Goal: Task Accomplishment & Management: Manage account settings

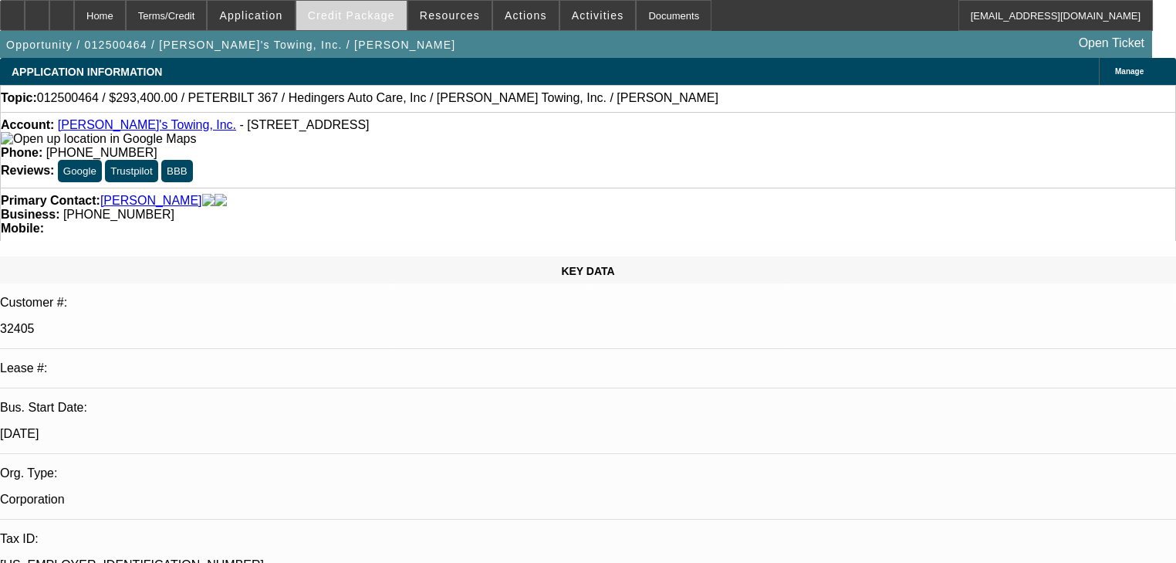
select select "0"
select select "2"
select select "0"
select select "6"
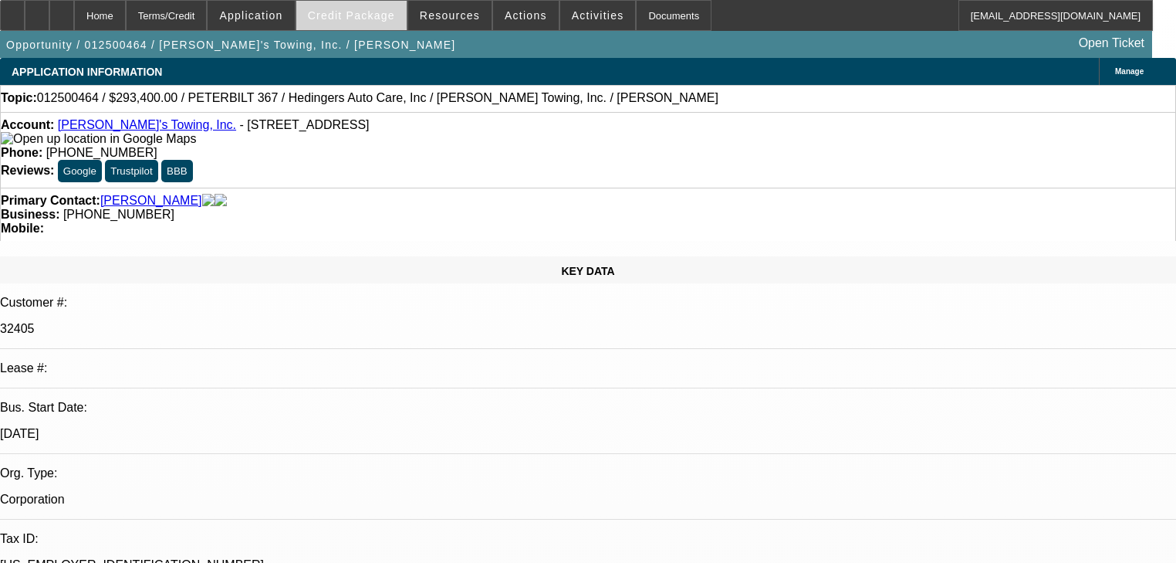
select select "0"
select select "2"
select select "0"
select select "6"
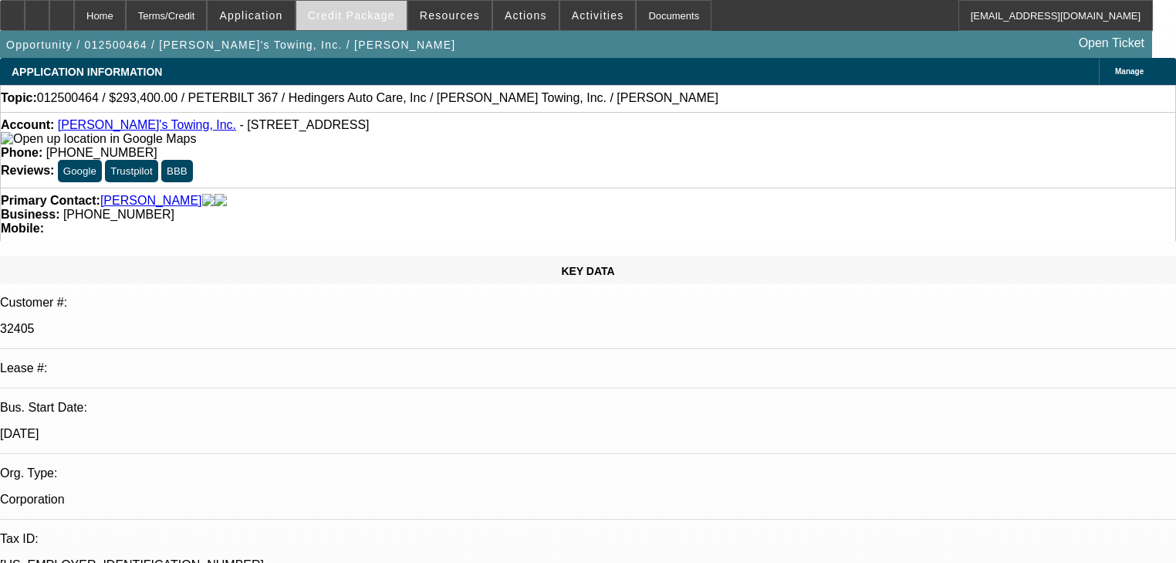
select select "0"
select select "2"
select select "0"
select select "6"
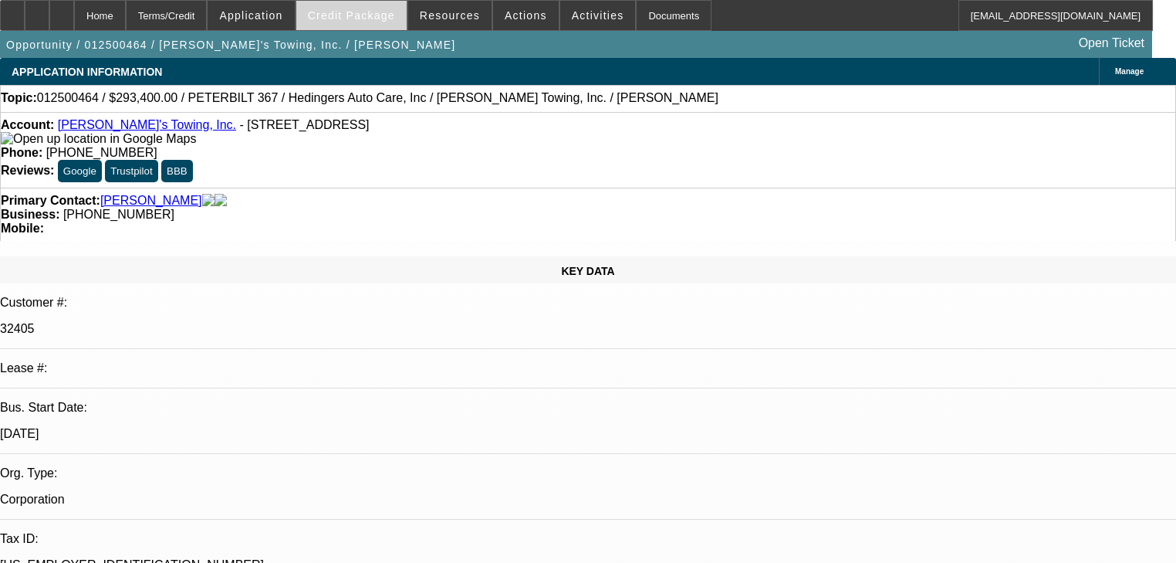
select select "0"
select select "2"
select select "0"
select select "6"
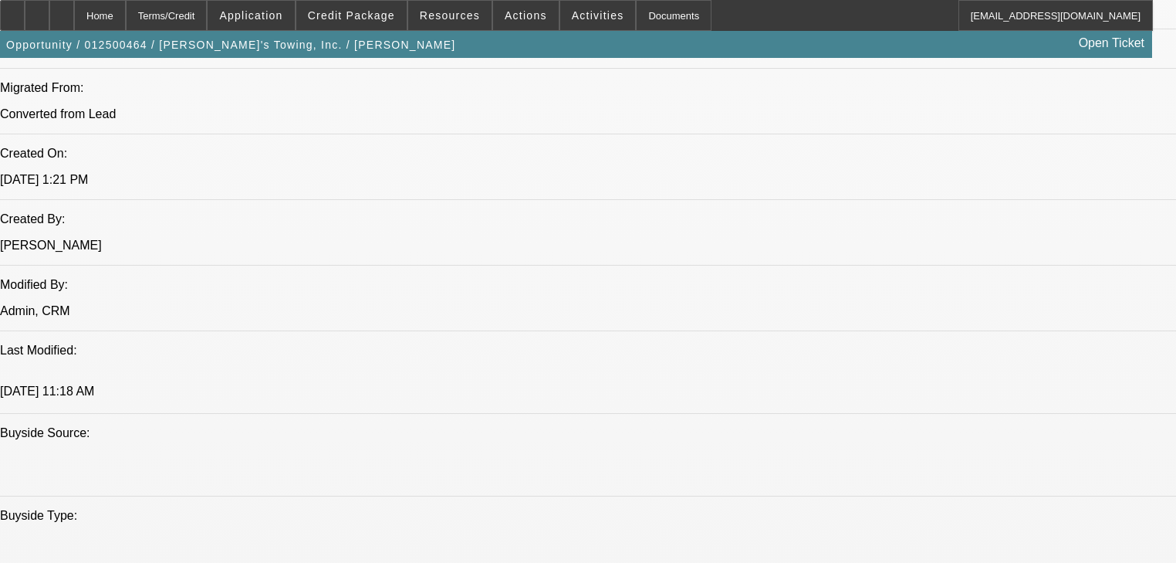
scroll to position [875, 0]
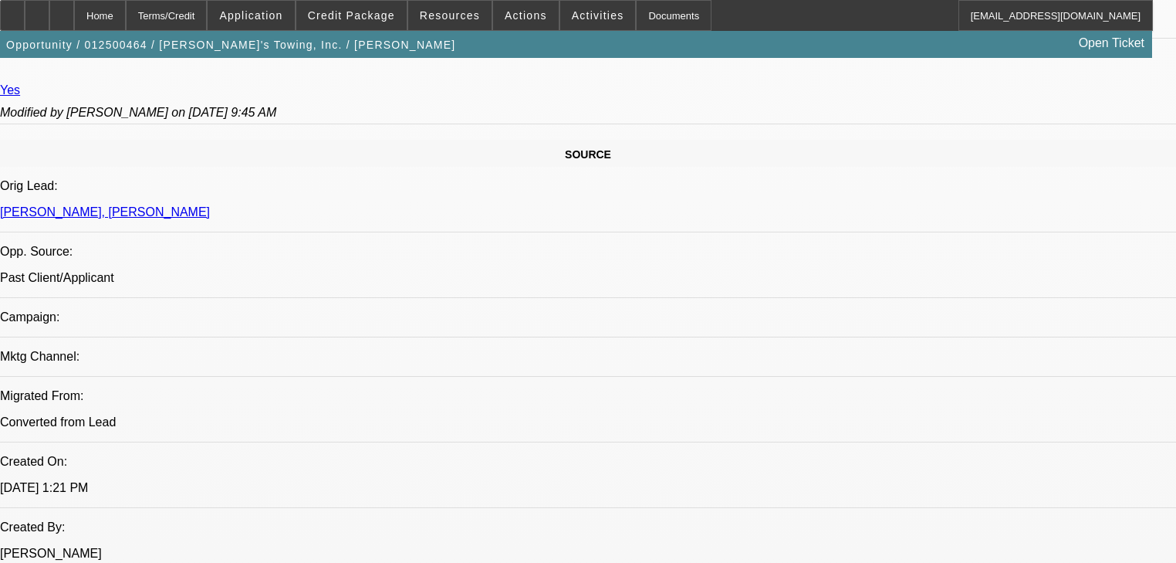
drag, startPoint x: 245, startPoint y: 495, endPoint x: 260, endPoint y: 491, distance: 15.9
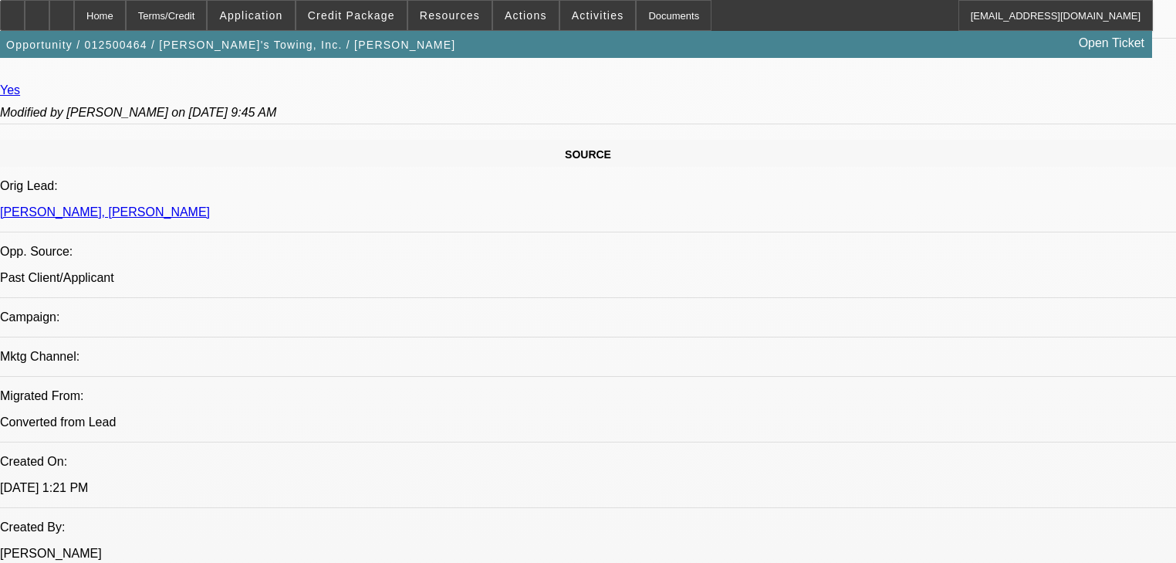
drag, startPoint x: 312, startPoint y: 491, endPoint x: 340, endPoint y: 492, distance: 27.8
drag, startPoint x: 356, startPoint y: 492, endPoint x: 374, endPoint y: 492, distance: 17.8
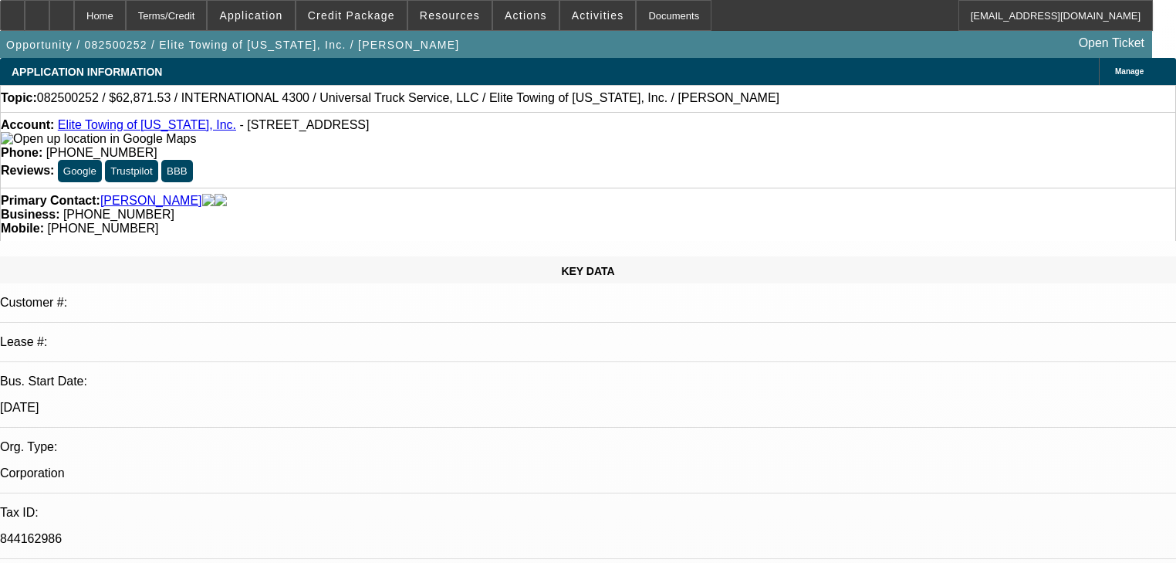
select select "0.1"
select select "0"
select select "6"
select select "0.1"
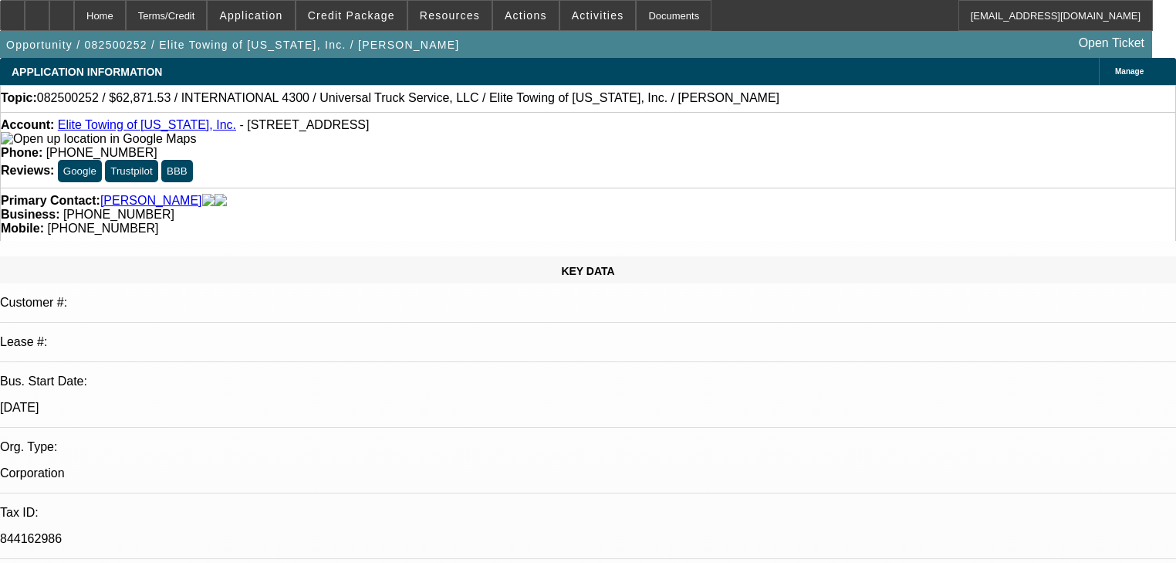
select select "0"
select select "6"
select select "0.1"
select select "0"
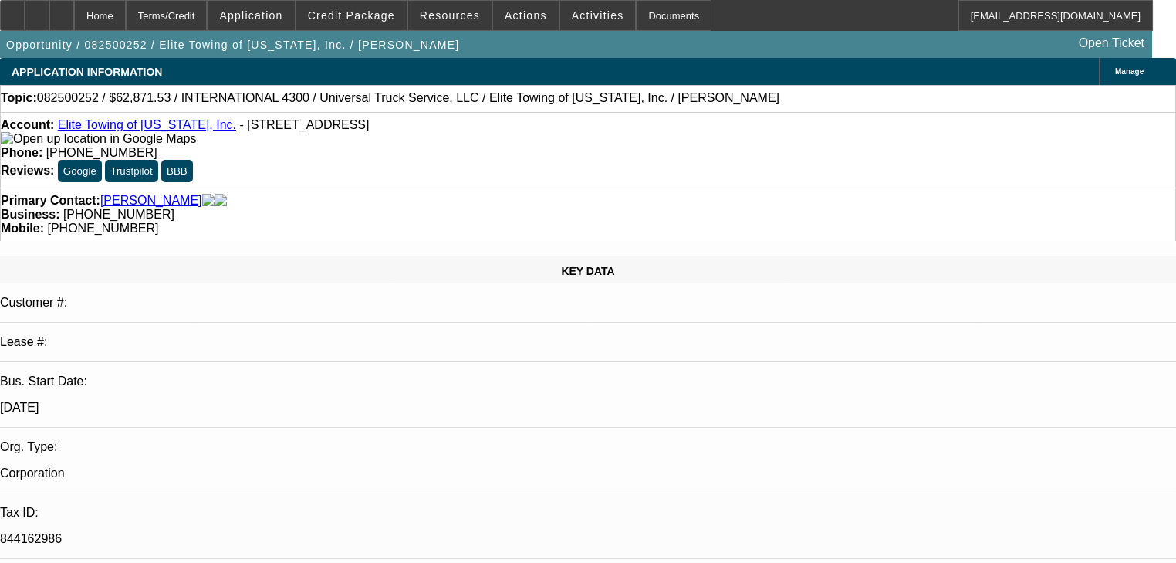
select select "0"
select select "6"
select select "0"
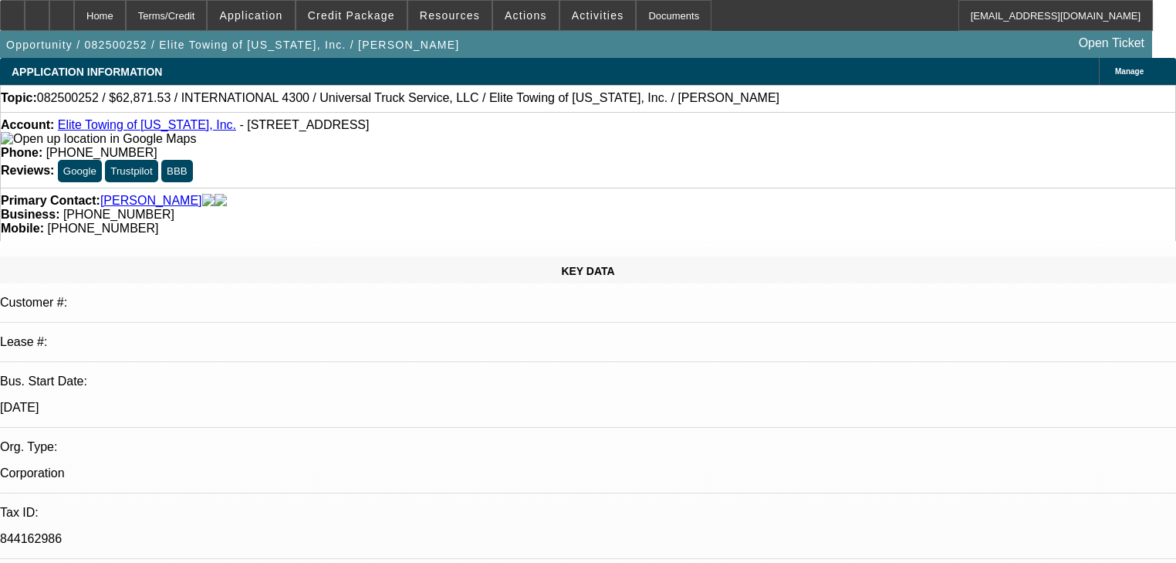
select select "6"
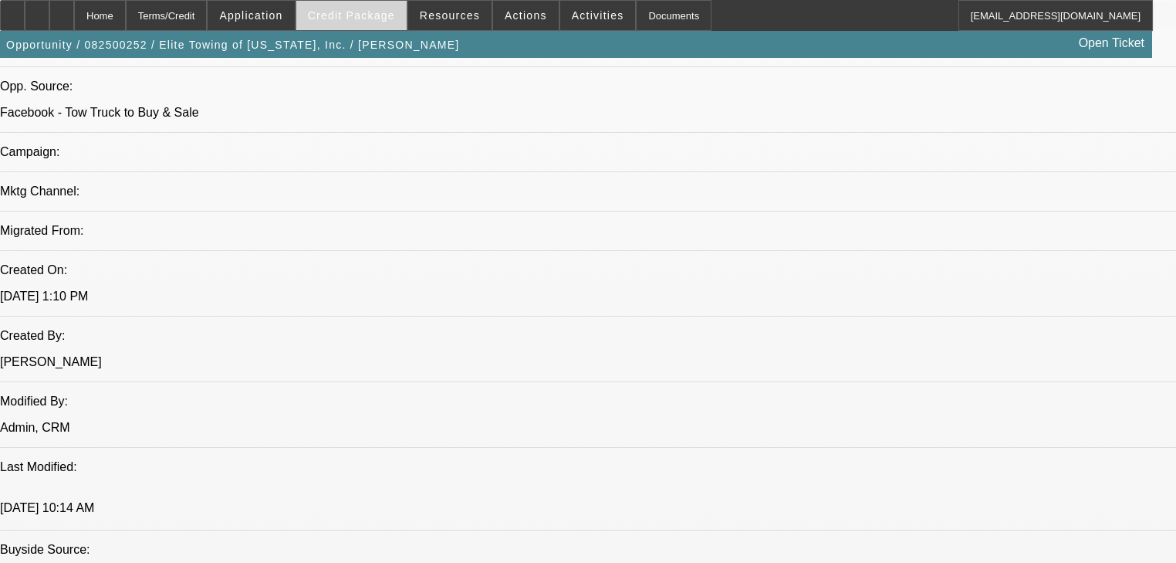
click at [379, 30] on span at bounding box center [351, 15] width 110 height 37
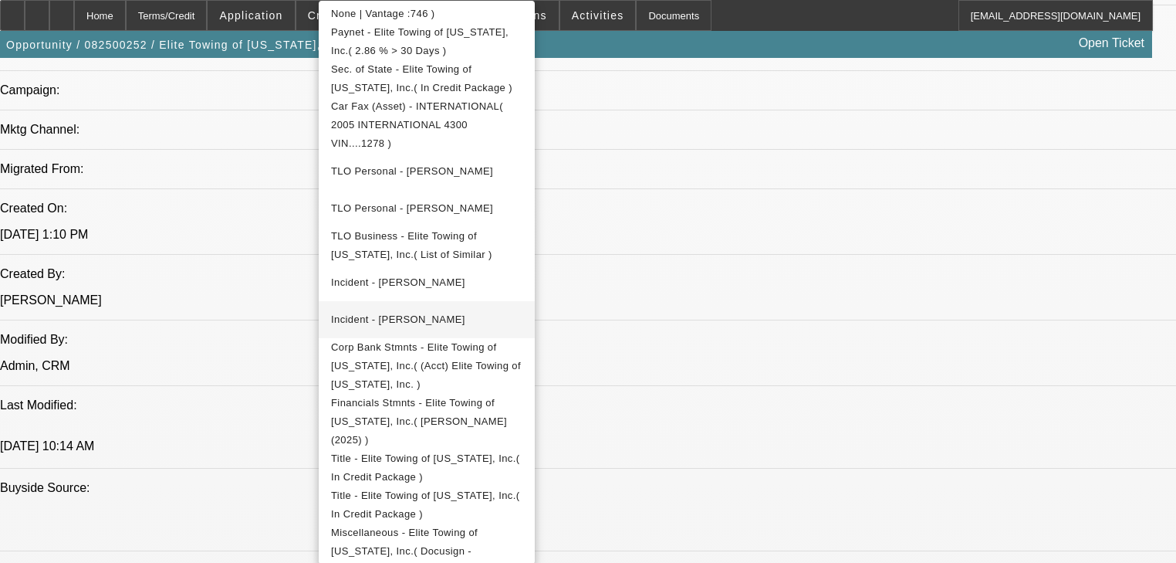
scroll to position [682, 0]
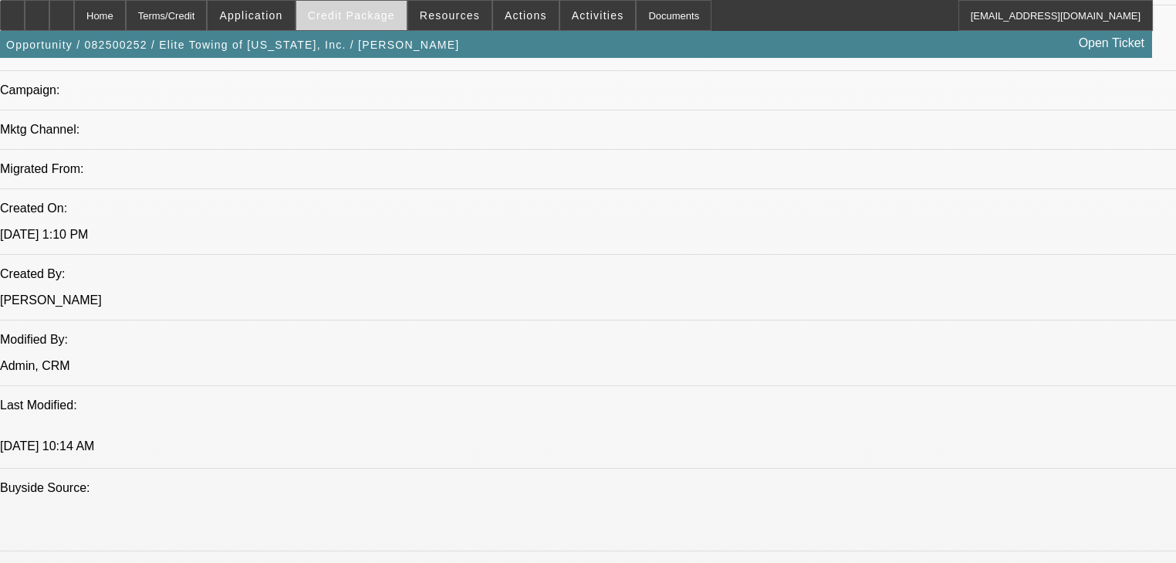
click at [327, 17] on span at bounding box center [351, 15] width 110 height 37
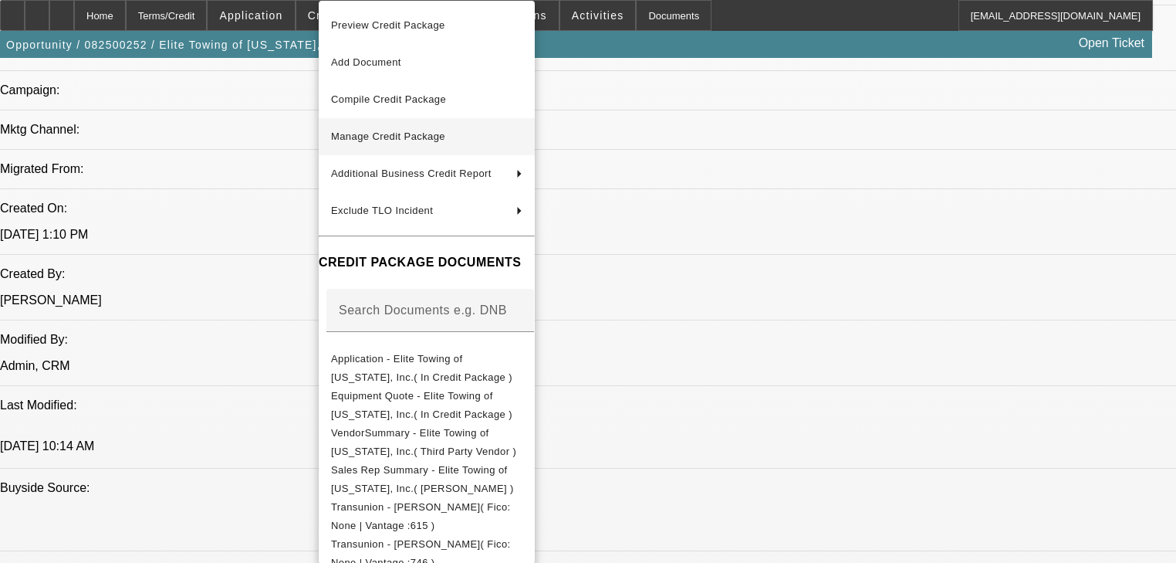
click at [377, 122] on button "Manage Credit Package" at bounding box center [427, 136] width 216 height 37
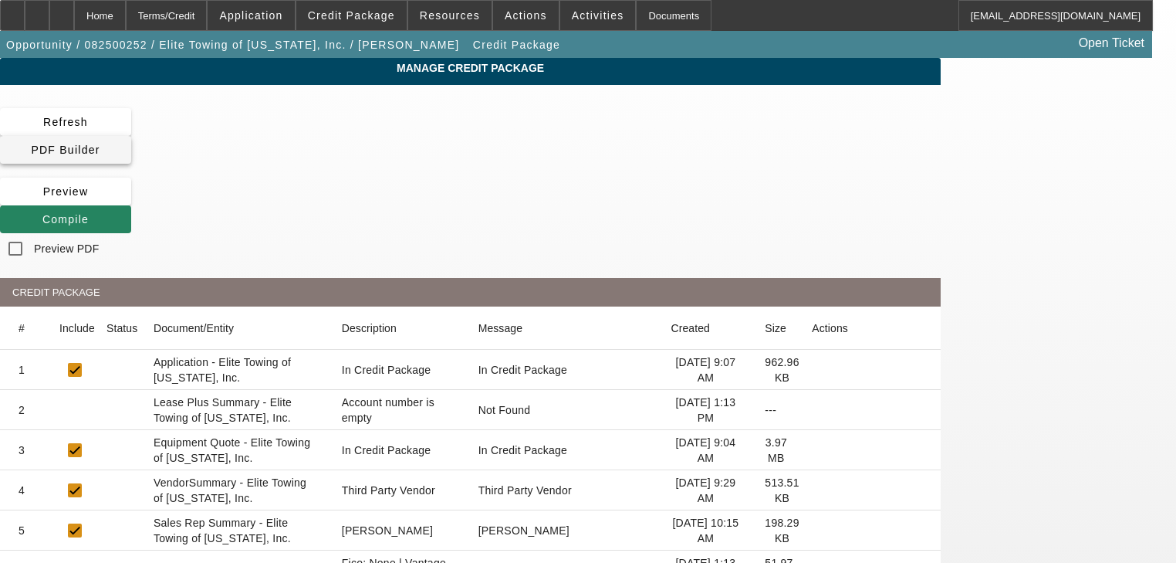
click at [100, 144] on span "PDF Builder" at bounding box center [65, 150] width 69 height 12
click at [131, 201] on span at bounding box center [65, 219] width 131 height 37
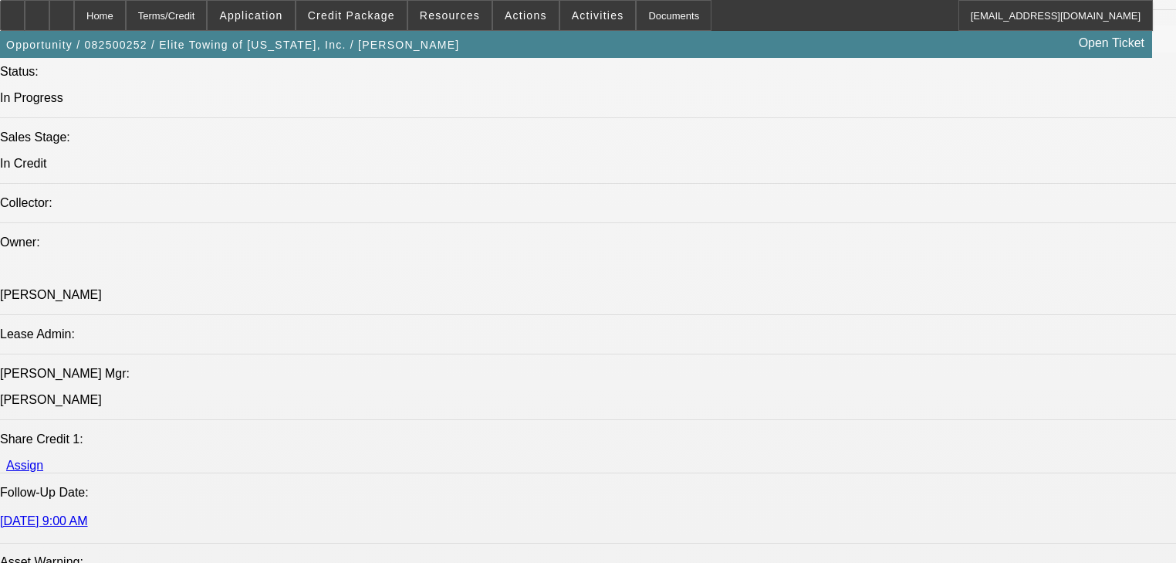
select select "0.1"
select select "0"
select select "6"
select select "0.1"
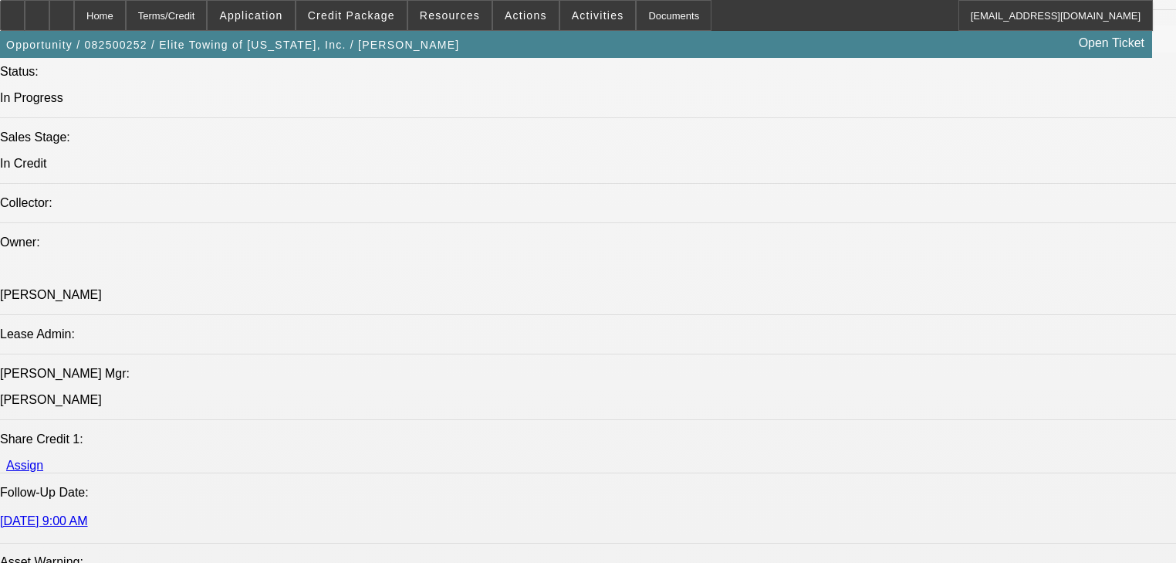
select select "0"
select select "6"
select select "0.1"
select select "0"
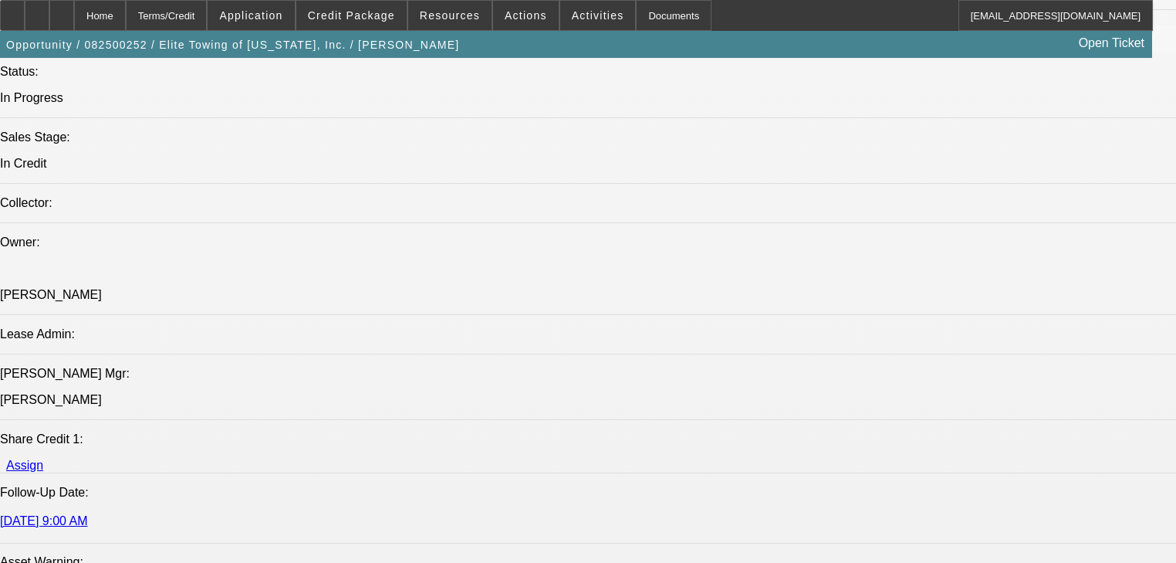
select select "0"
select select "6"
select select "0"
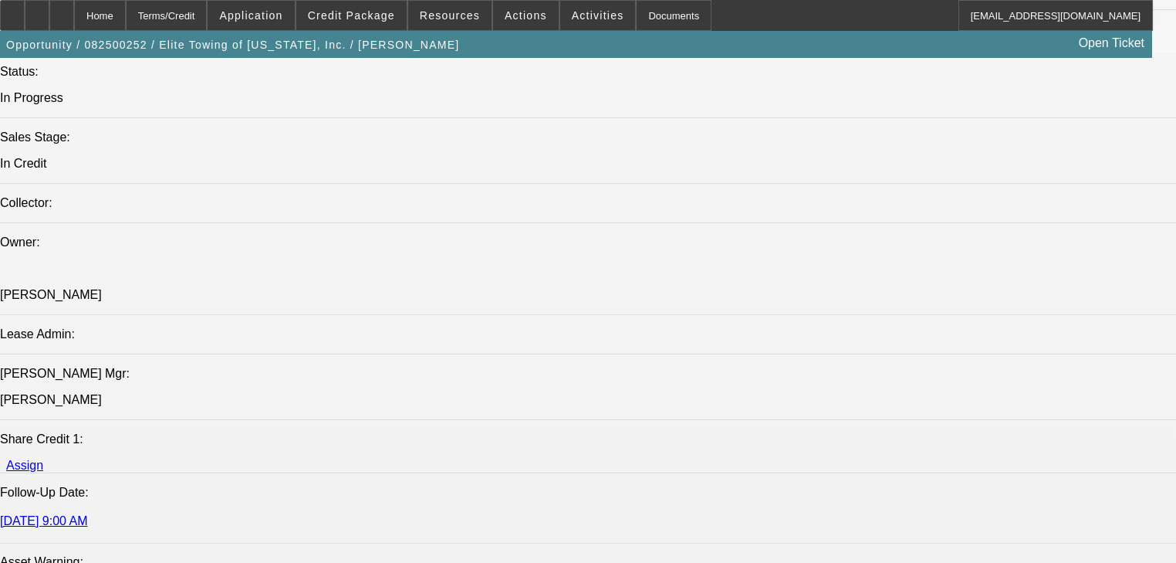
select select "6"
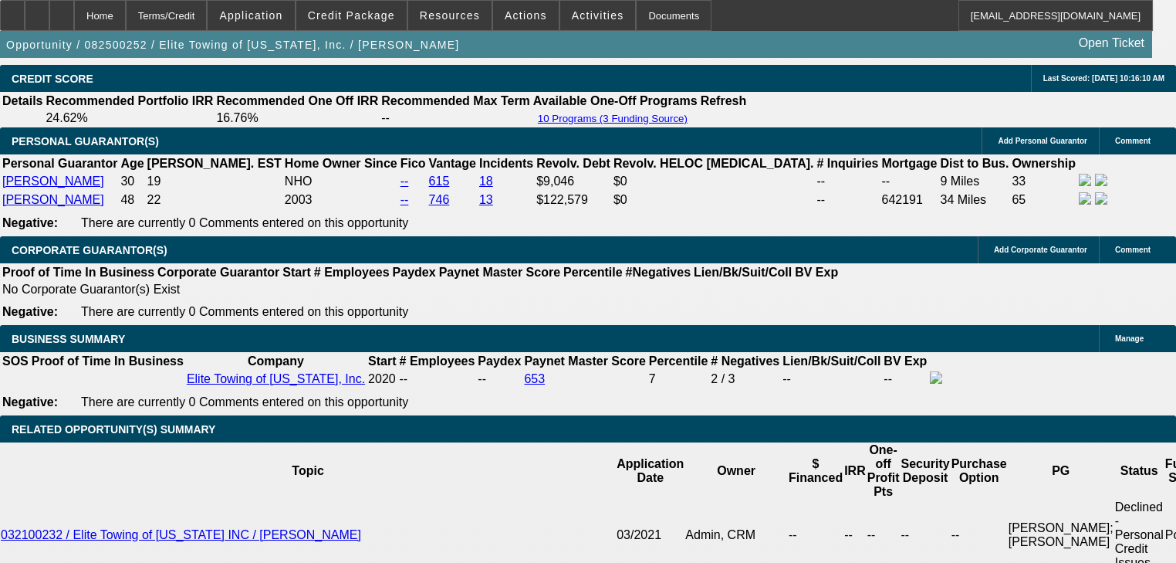
scroll to position [2717, 0]
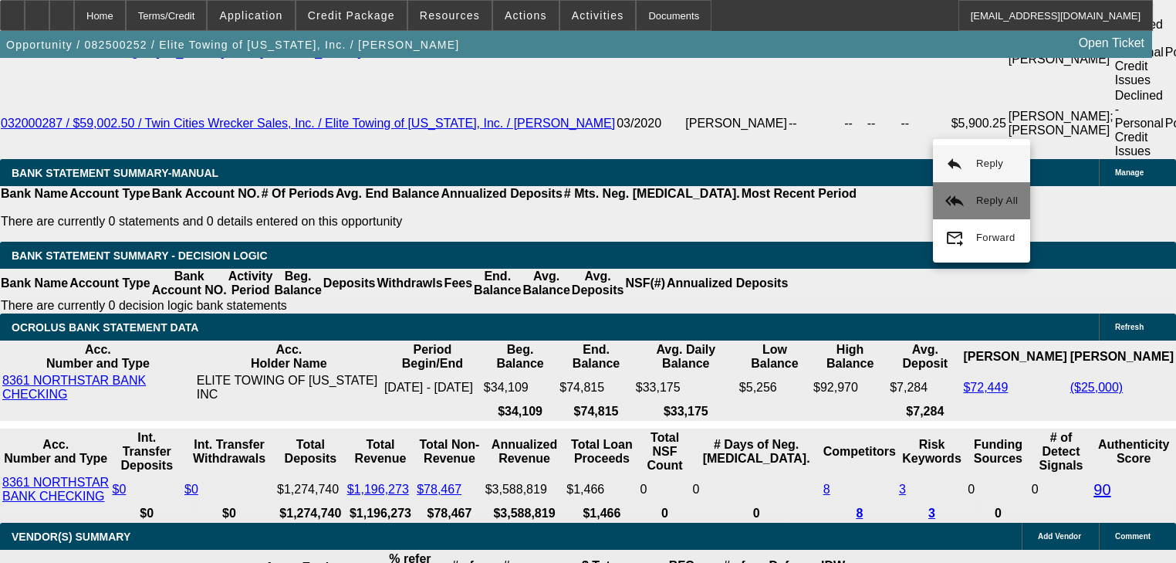
scroll to position [2747, 0]
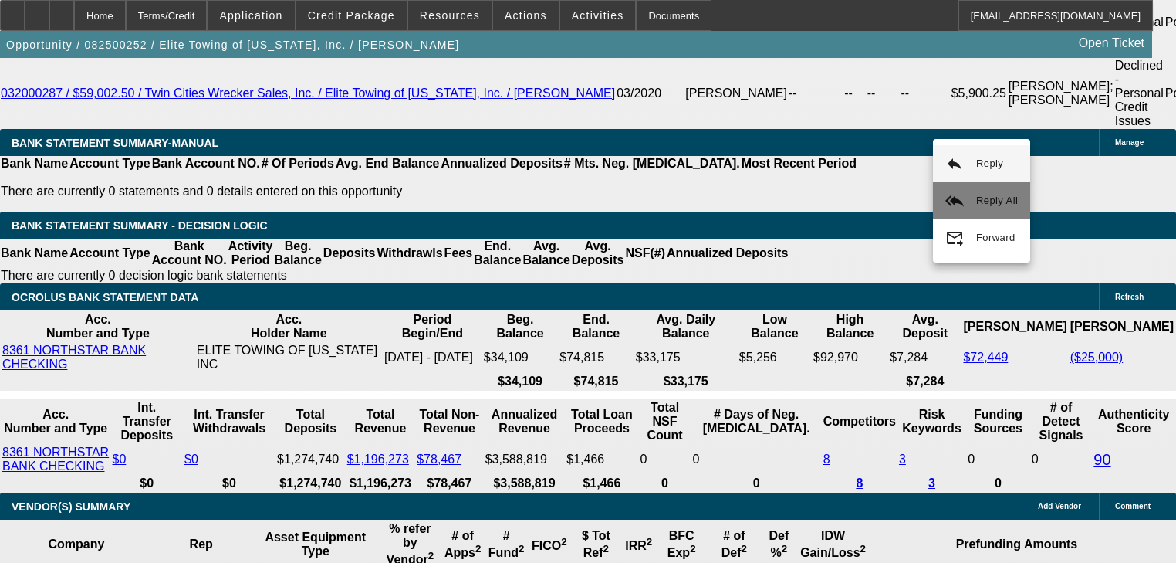
click at [961, 191] on button "reply_all Reply All" at bounding box center [981, 200] width 97 height 37
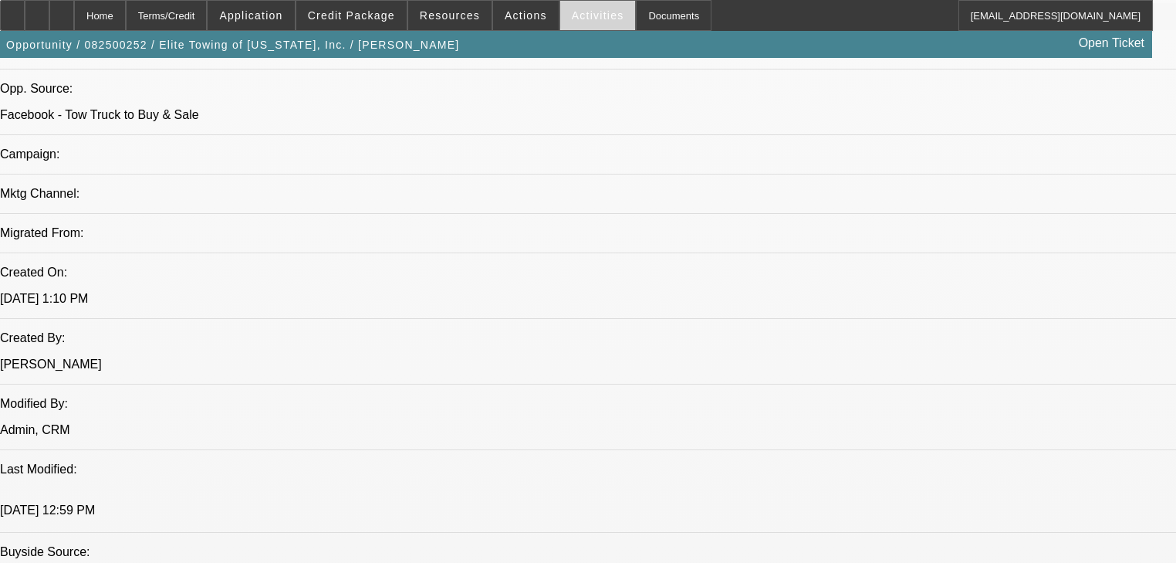
scroll to position [950, 0]
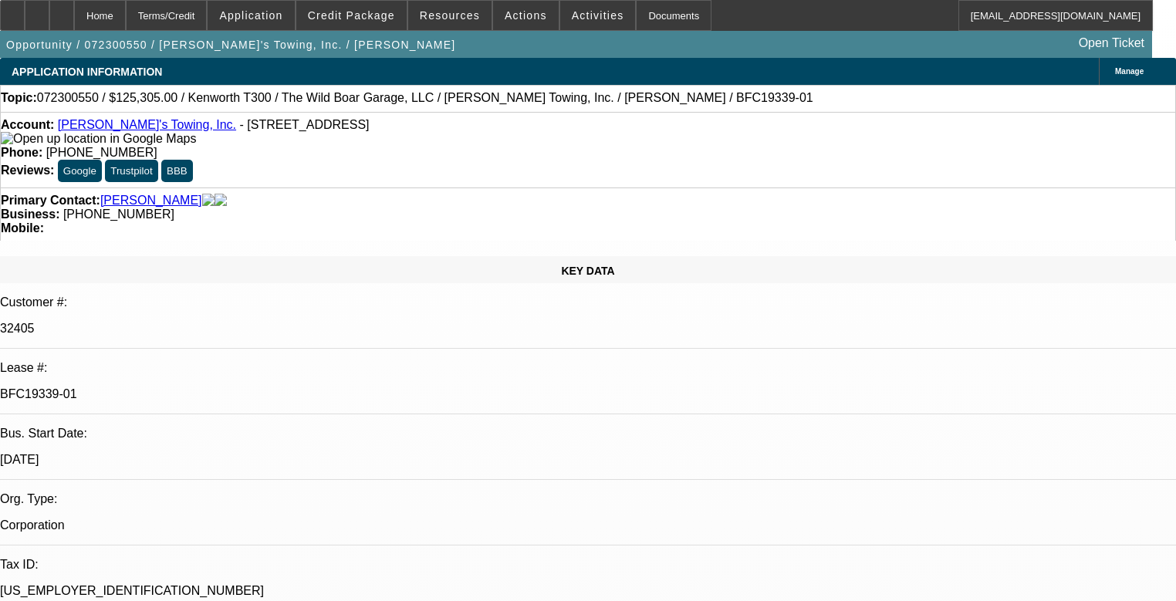
select select "0"
select select "6"
select select "0"
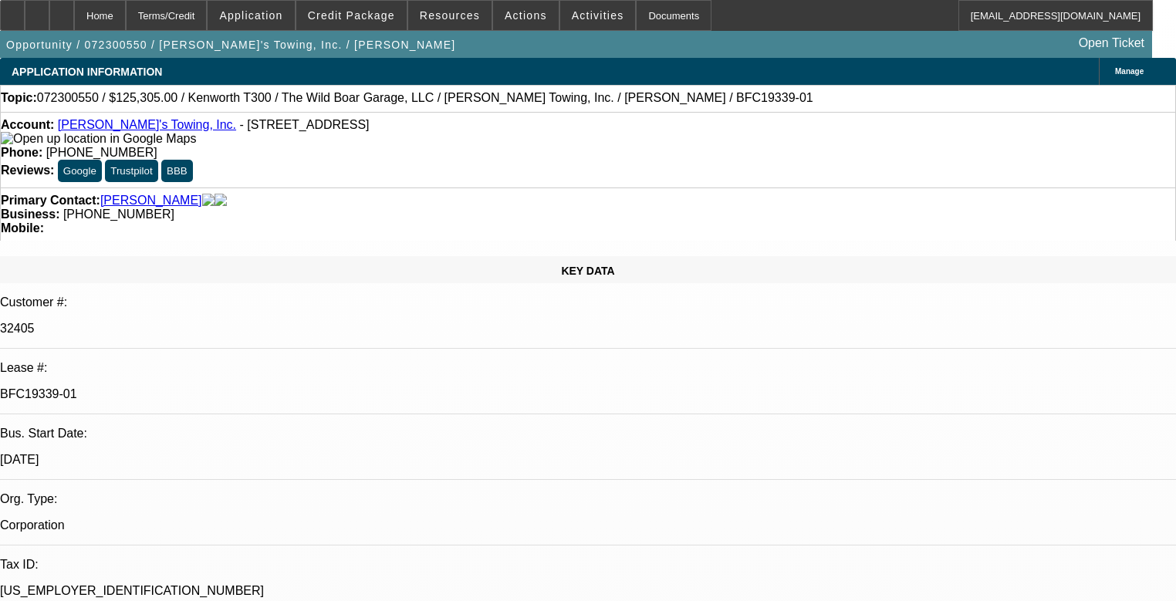
select select "0"
select select "6"
select select "0"
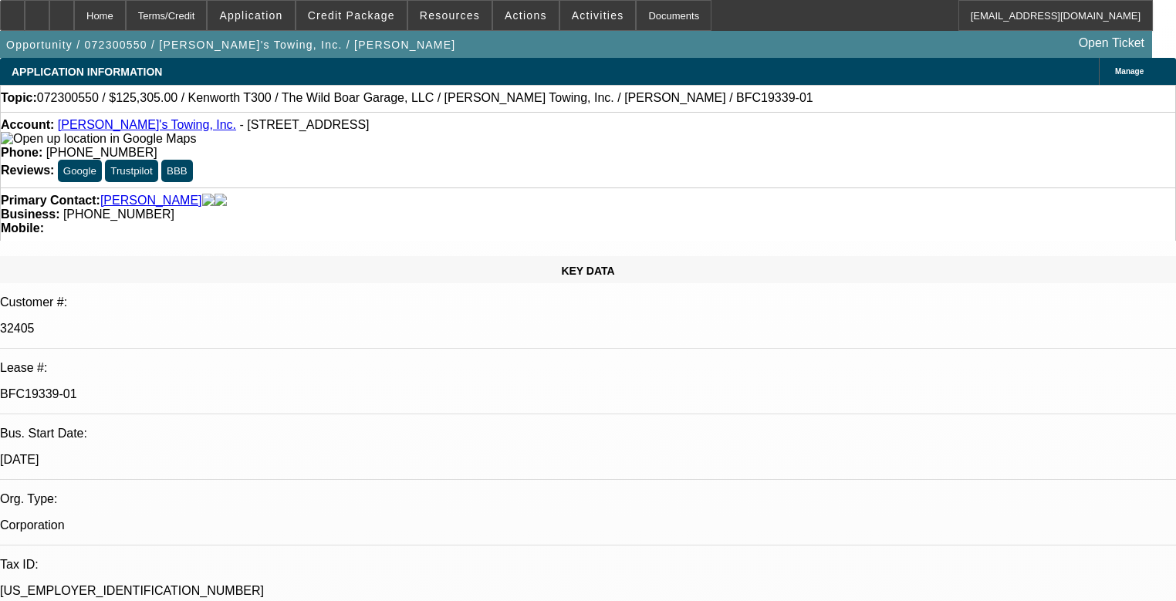
select select "0"
select select "6"
select select "0"
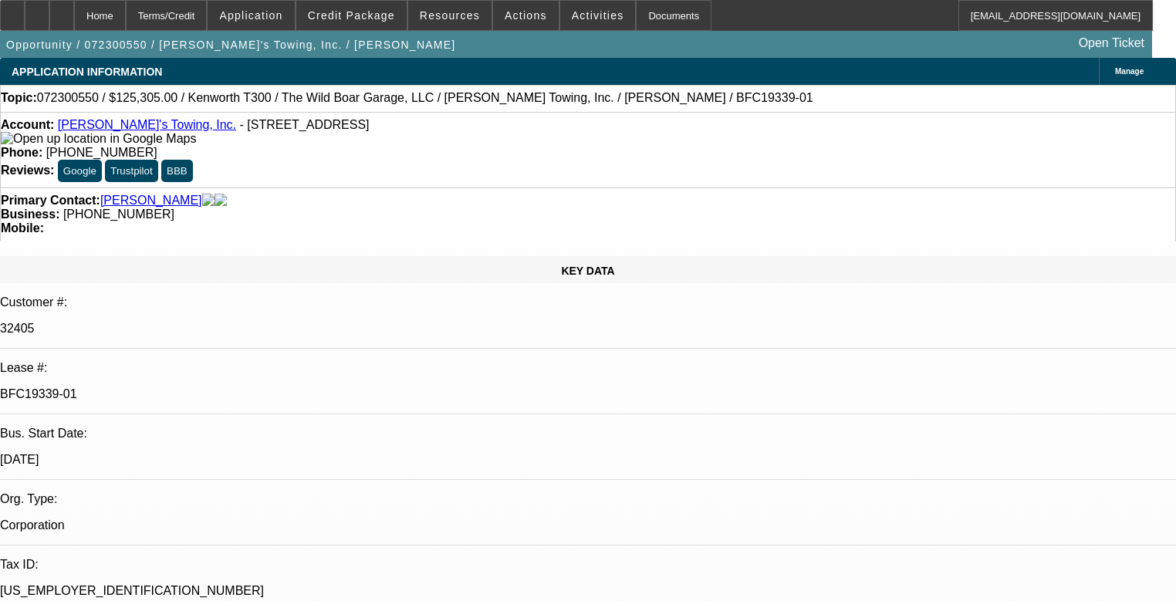
select select "6"
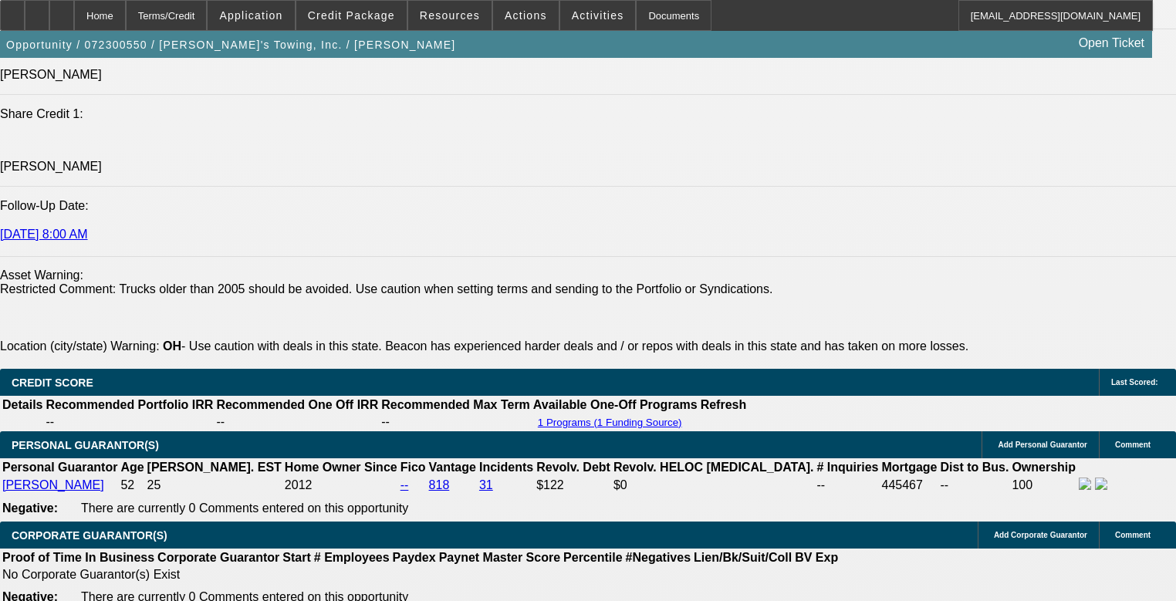
scroll to position [2285, 0]
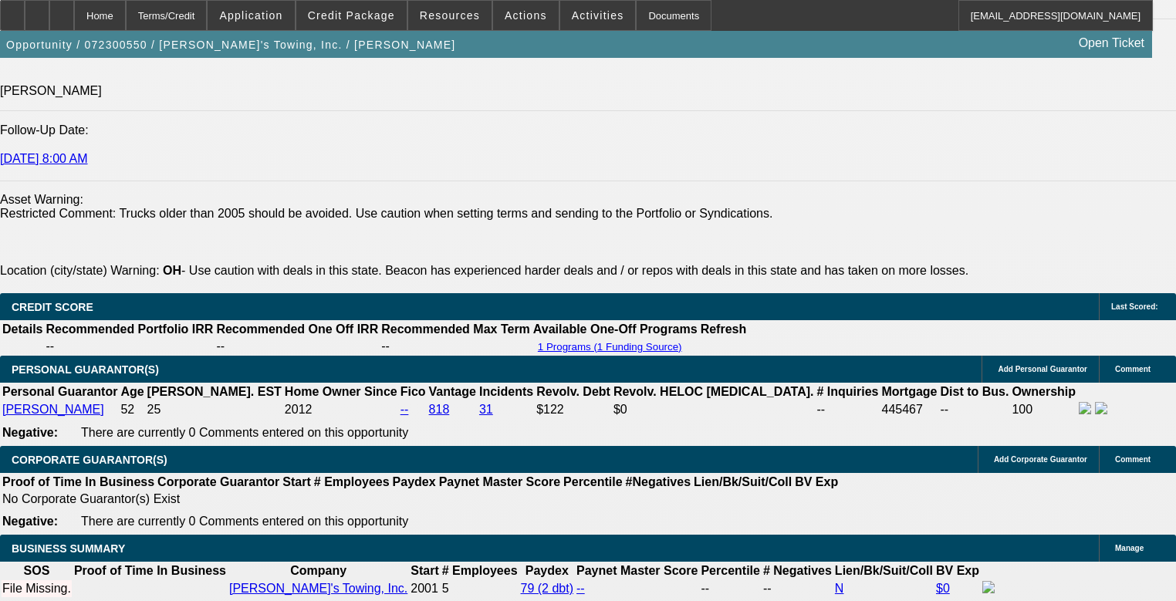
drag, startPoint x: 220, startPoint y: 232, endPoint x: 540, endPoint y: 245, distance: 320.6
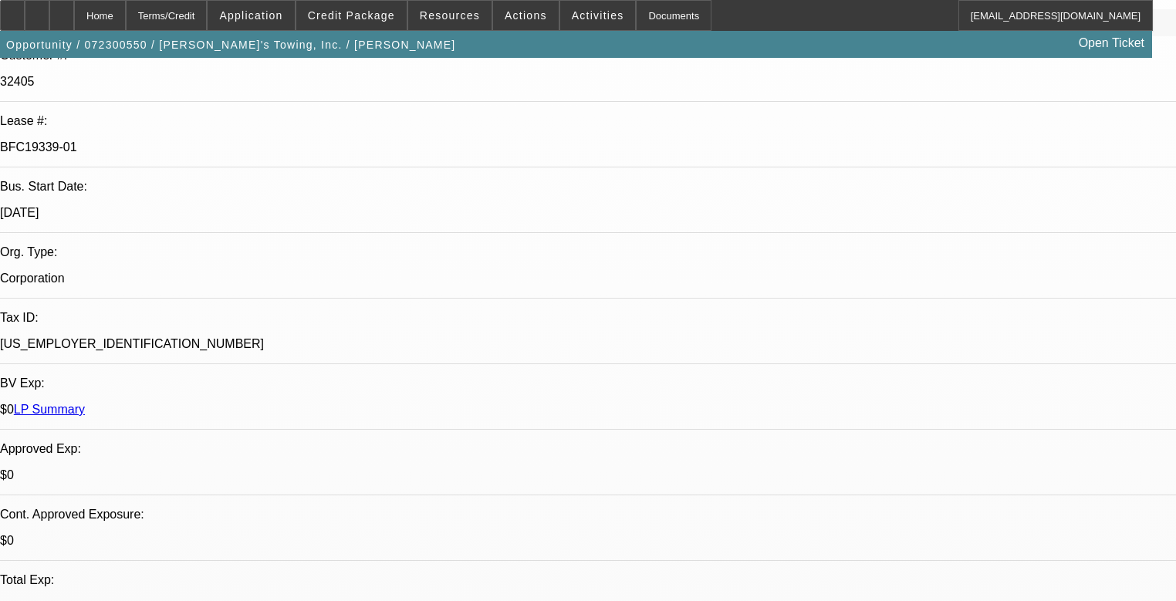
scroll to position [0, 0]
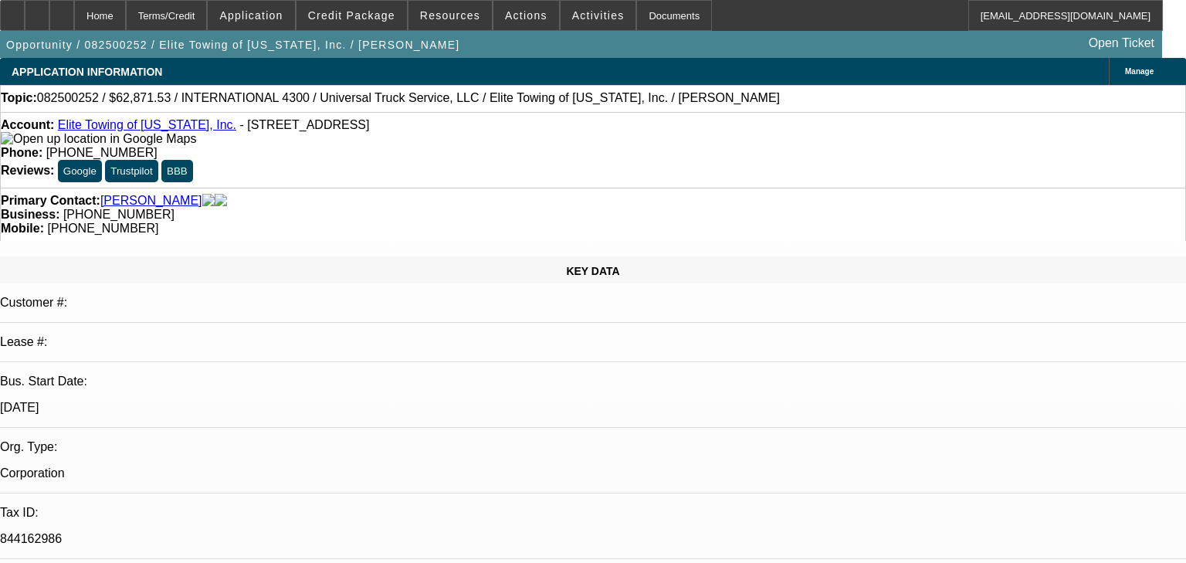
select select "0.1"
select select "0"
select select "6"
select select "0.1"
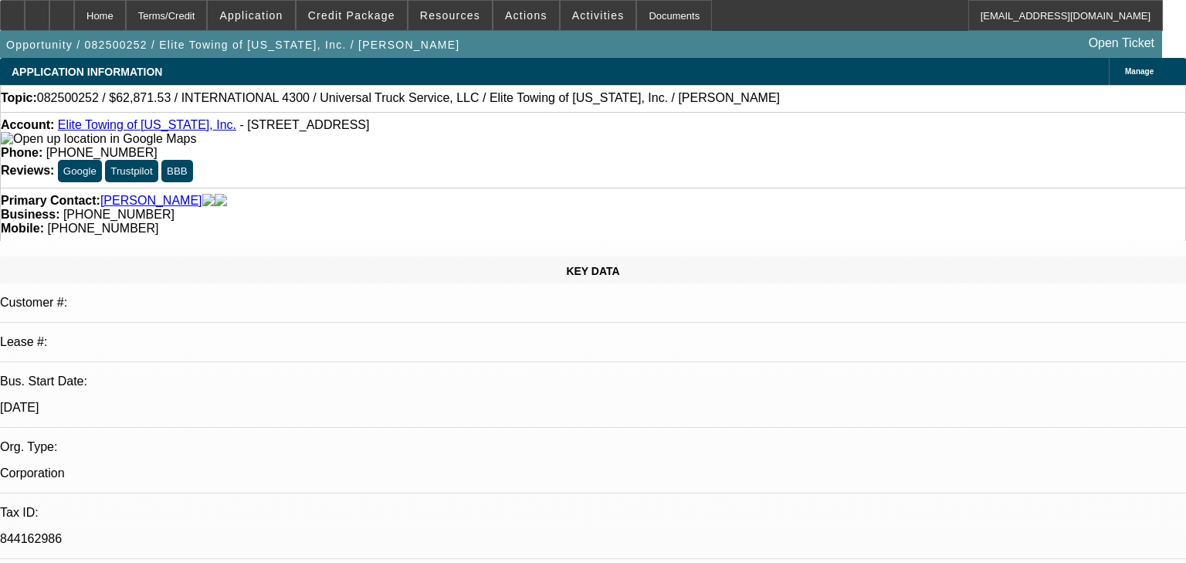
select select "0"
select select "6"
select select "0.1"
select select "0"
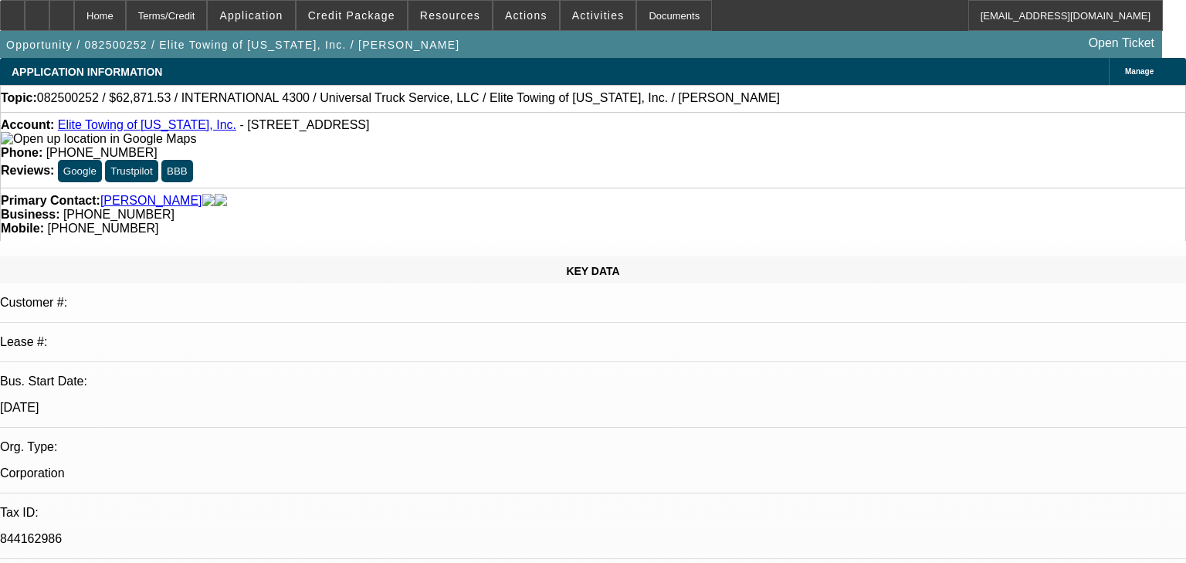
select select "0"
select select "6"
select select "0"
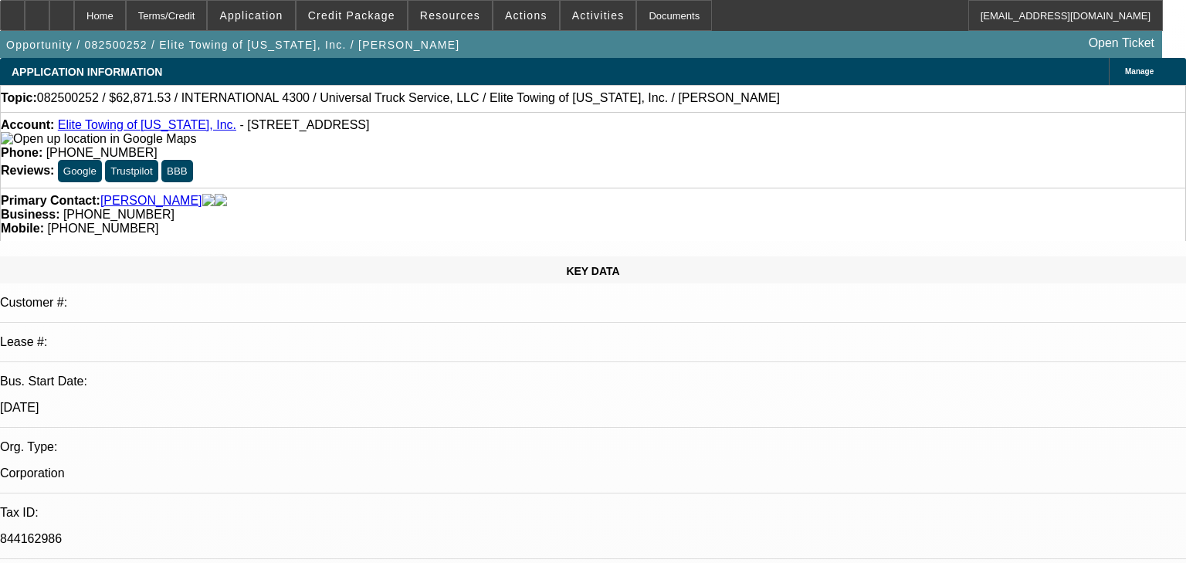
select select "6"
select select "0.1"
select select "0"
select select "6"
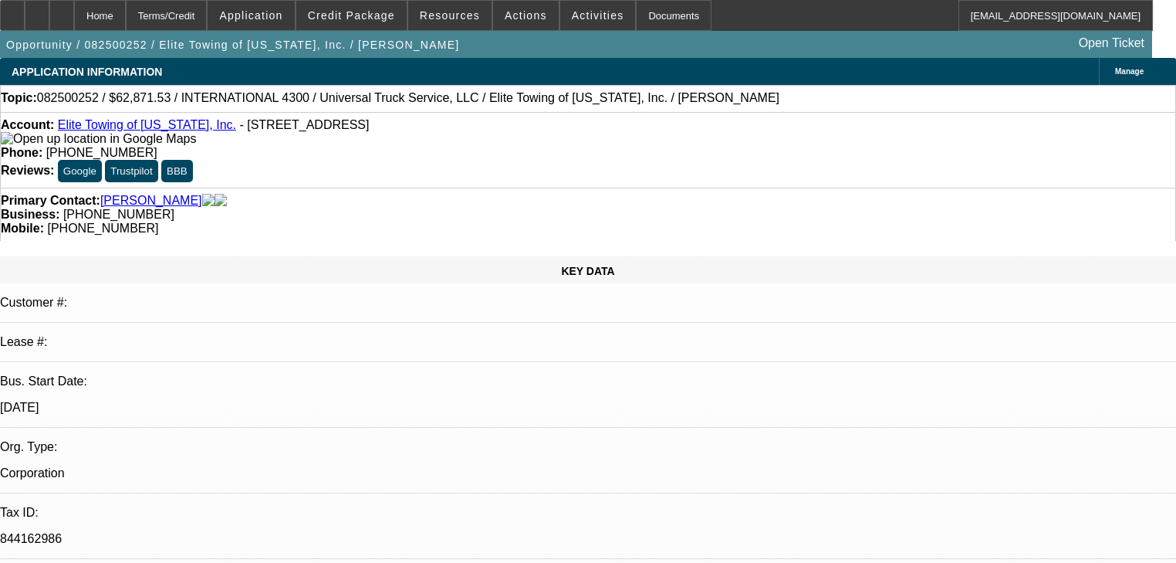
select select "0.1"
select select "0"
select select "6"
select select "0.1"
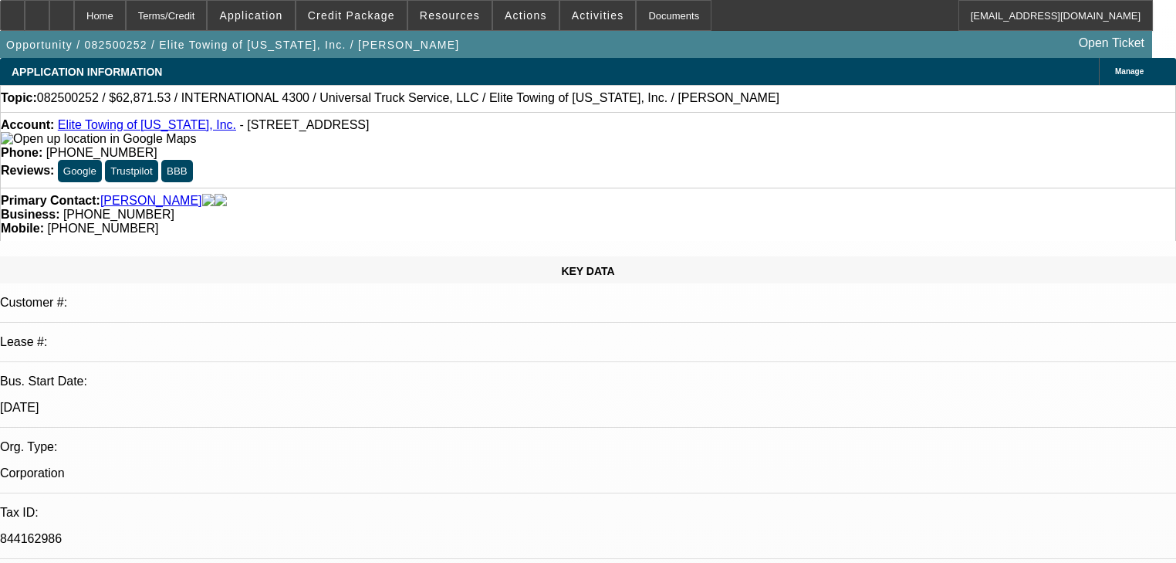
select select "0"
select select "6"
select select "0"
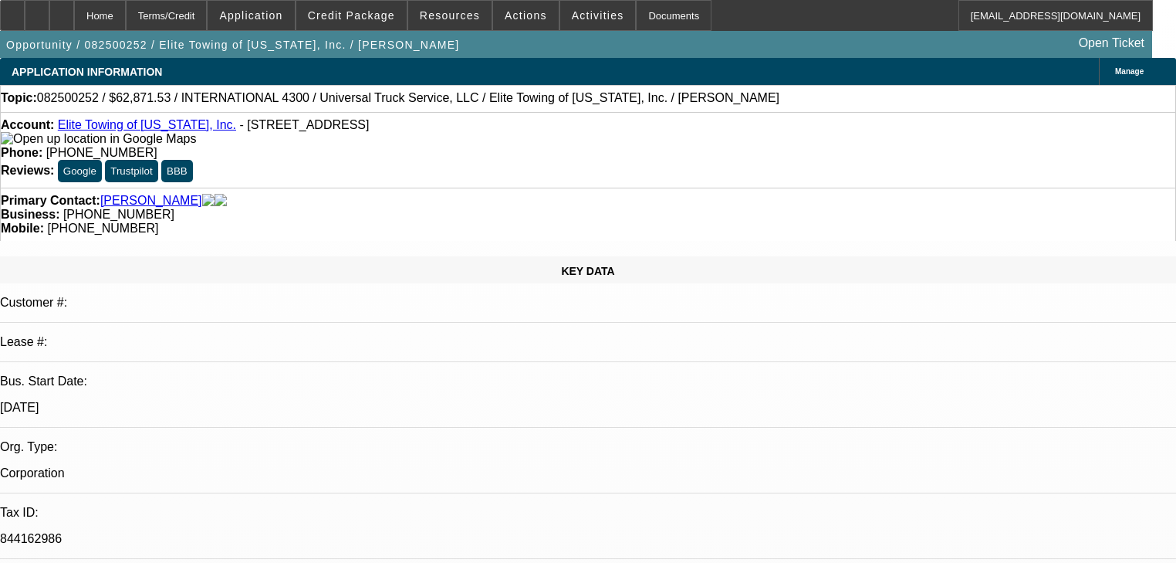
select select "0"
select select "6"
click at [379, 31] on div "Opportunity / 082500252 / Elite Towing of Minnesota, Inc. / Hayden, Thomas Open…" at bounding box center [576, 44] width 1152 height 27
click at [383, 15] on span "Credit Package" at bounding box center [351, 15] width 87 height 12
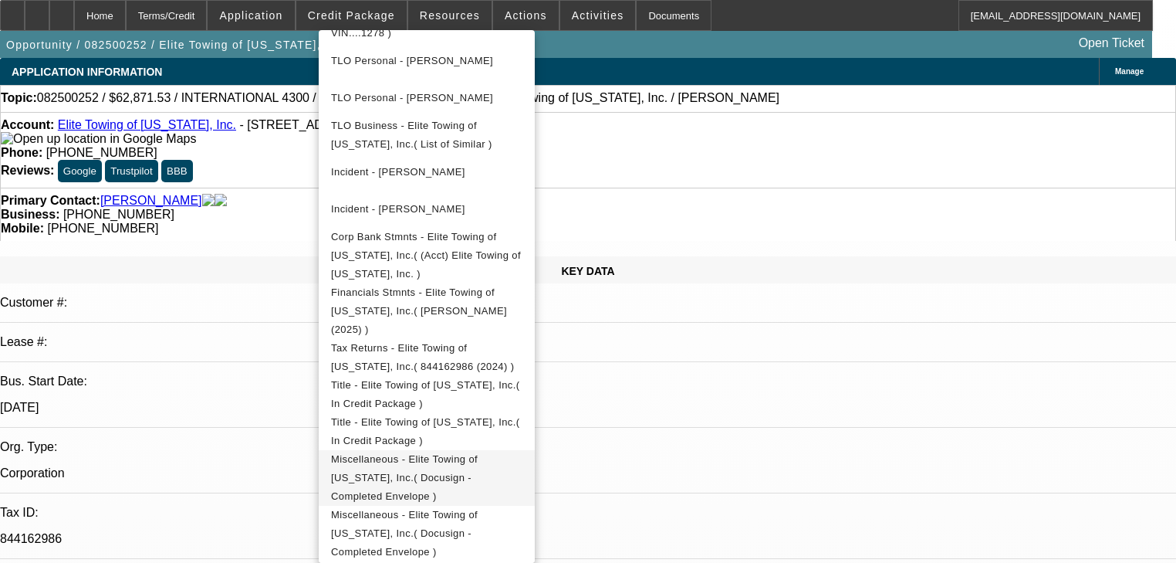
scroll to position [750, 0]
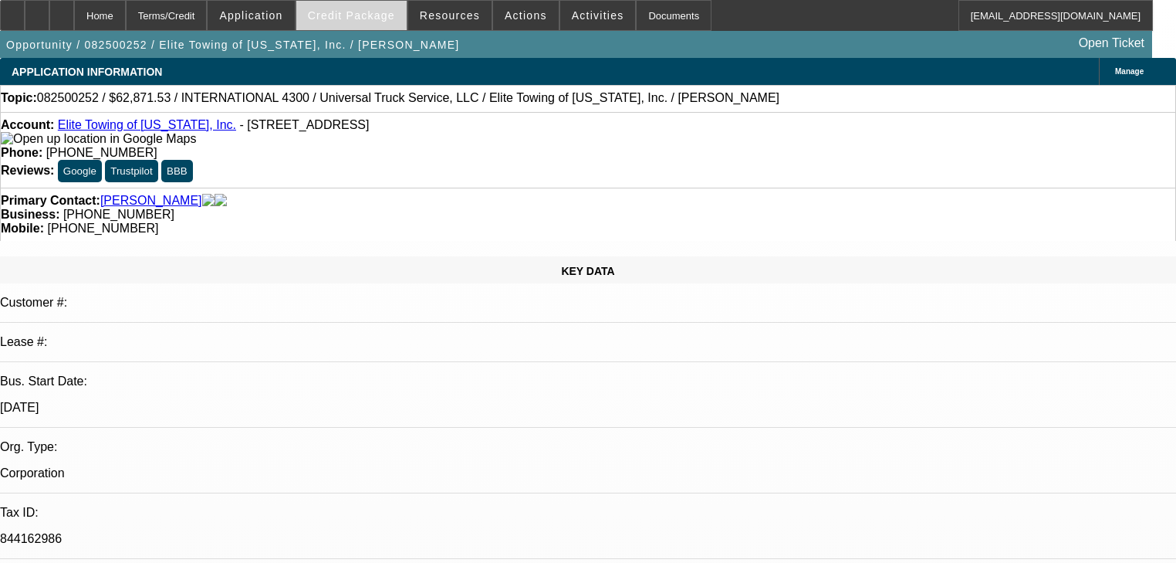
click at [364, 19] on span "Credit Package" at bounding box center [351, 15] width 87 height 12
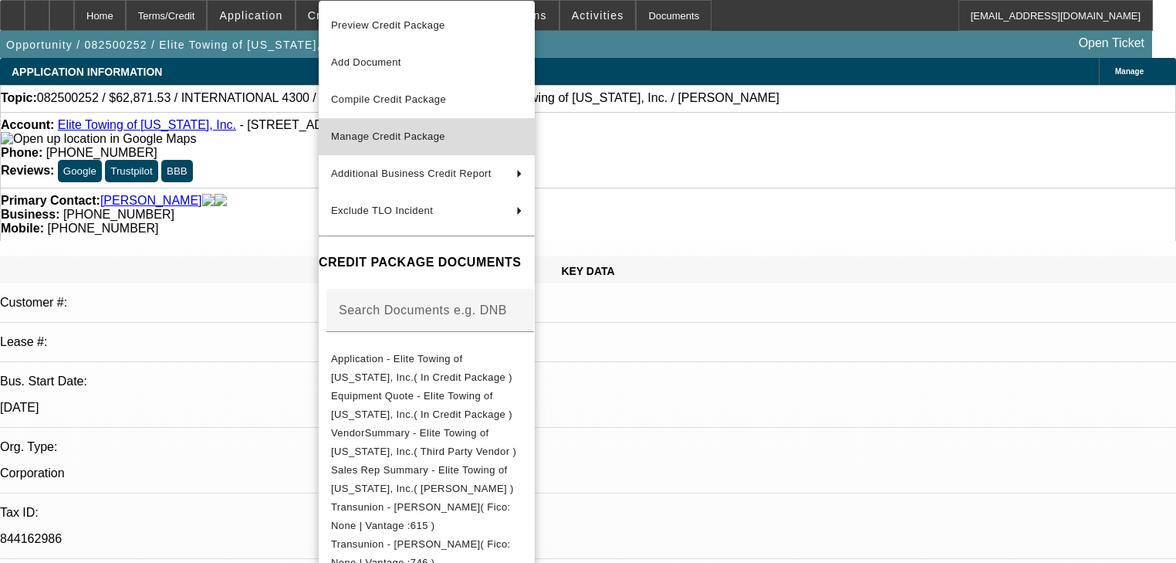
click at [398, 148] on button "Manage Credit Package" at bounding box center [427, 136] width 216 height 37
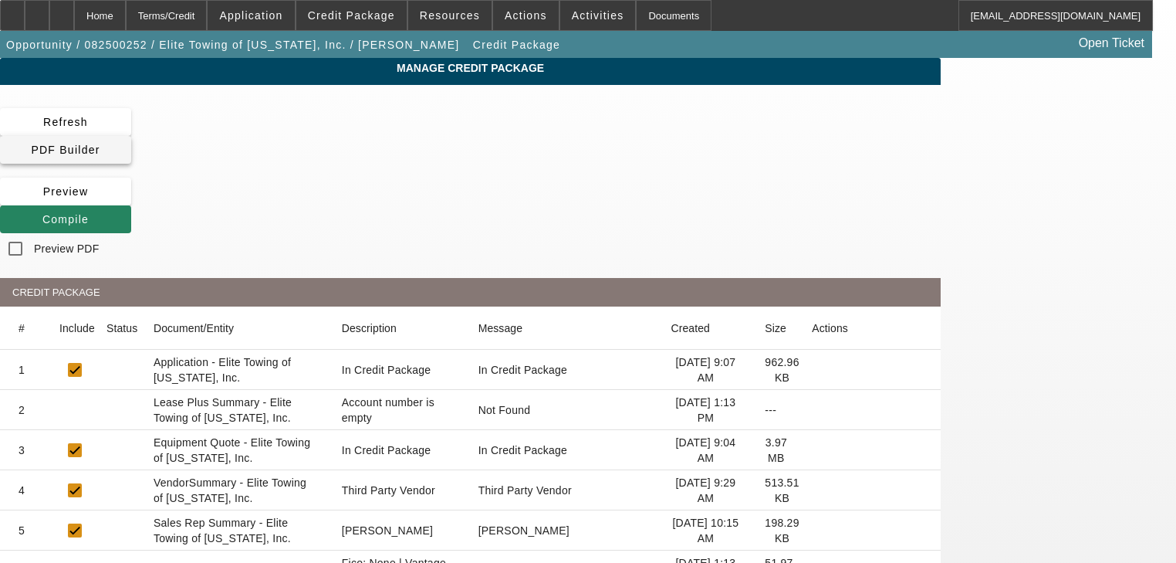
click at [131, 139] on span at bounding box center [65, 149] width 131 height 37
click at [131, 201] on span at bounding box center [65, 219] width 131 height 37
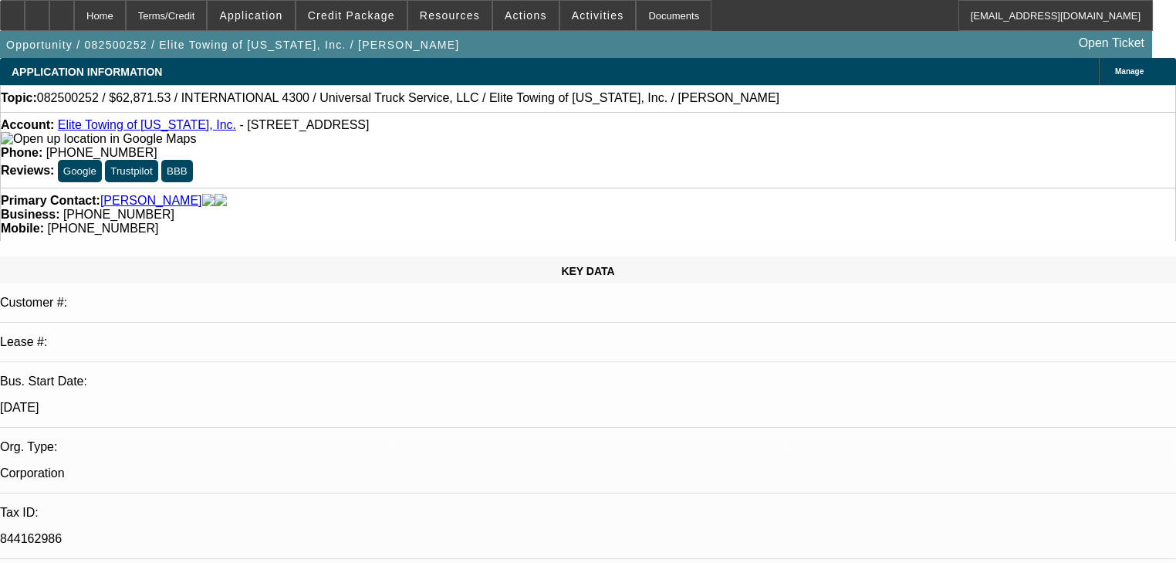
select select "0.1"
select select "0"
select select "6"
select select "0.1"
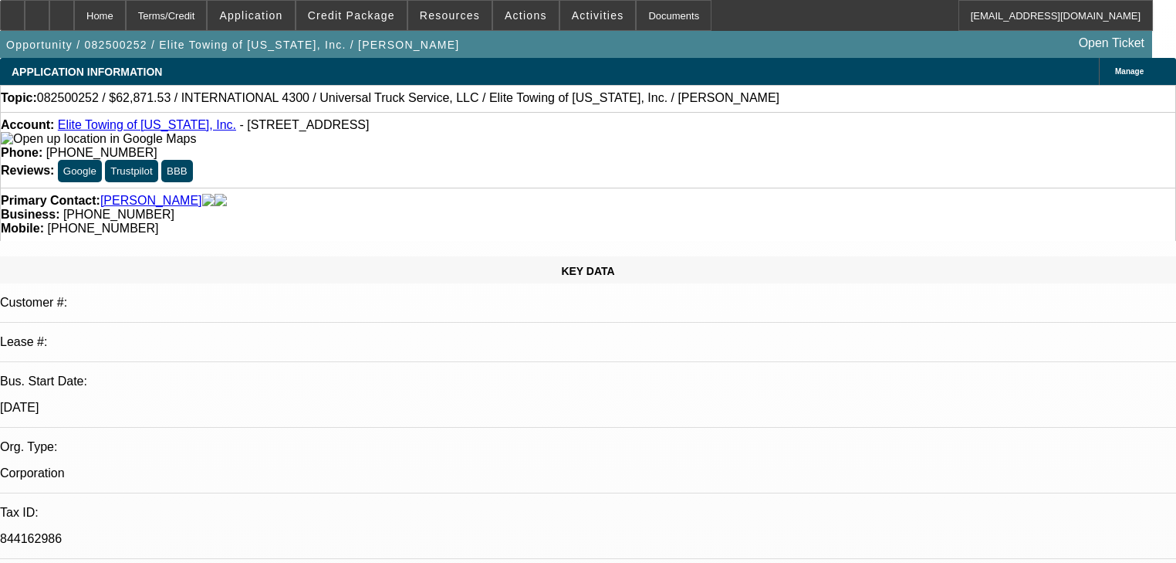
select select "0"
select select "6"
select select "0.1"
select select "0"
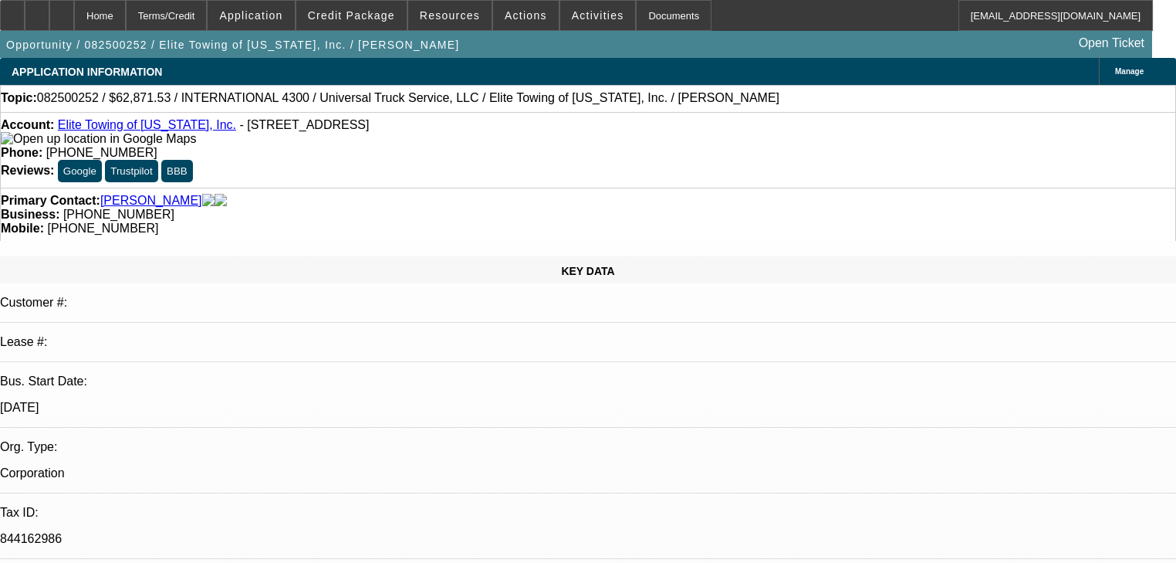
select select "0"
select select "6"
select select "0"
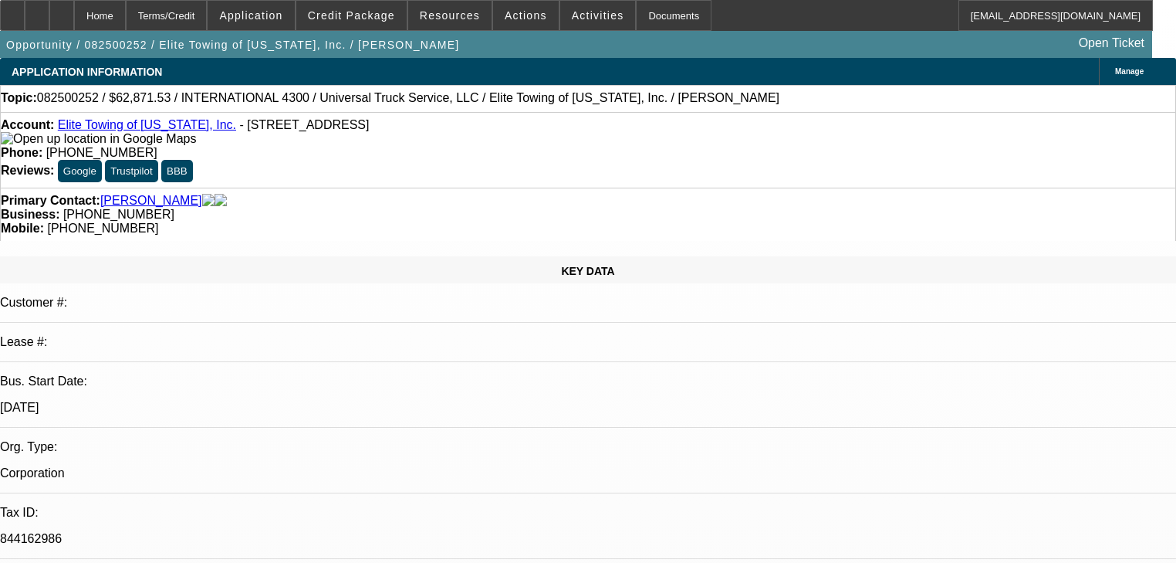
select select "6"
click at [380, 12] on span "Credit Package" at bounding box center [351, 15] width 87 height 12
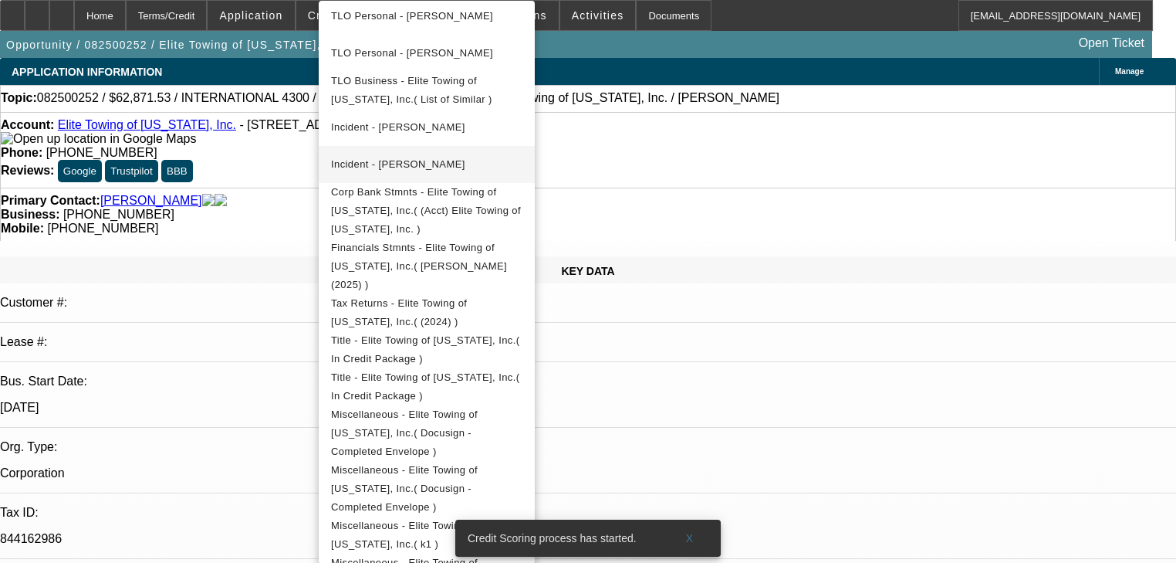
scroll to position [719, 0]
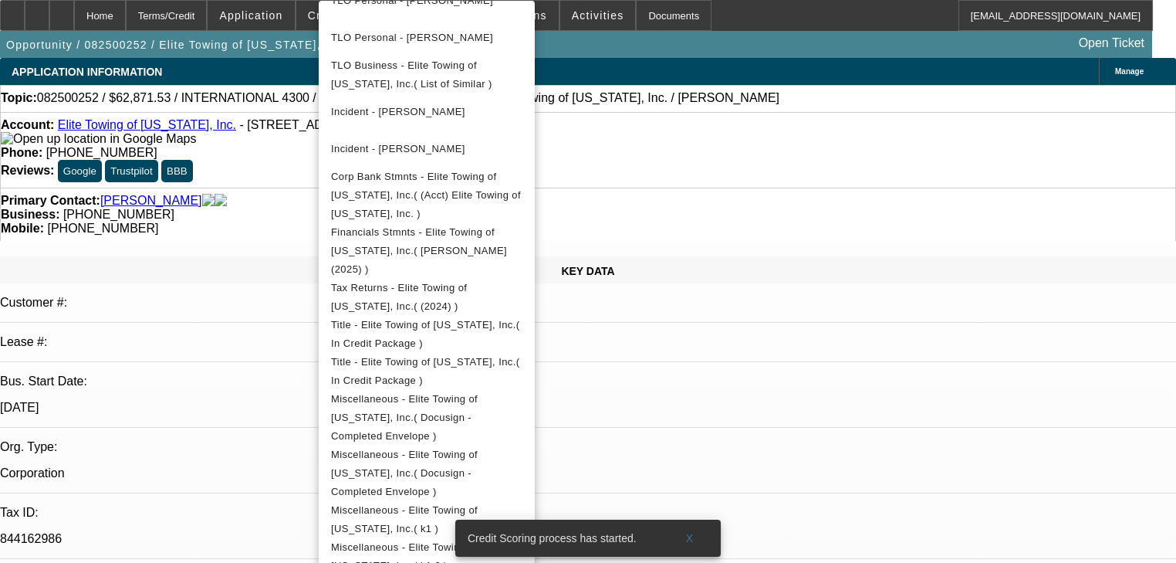
click at [782, 498] on div at bounding box center [588, 281] width 1176 height 563
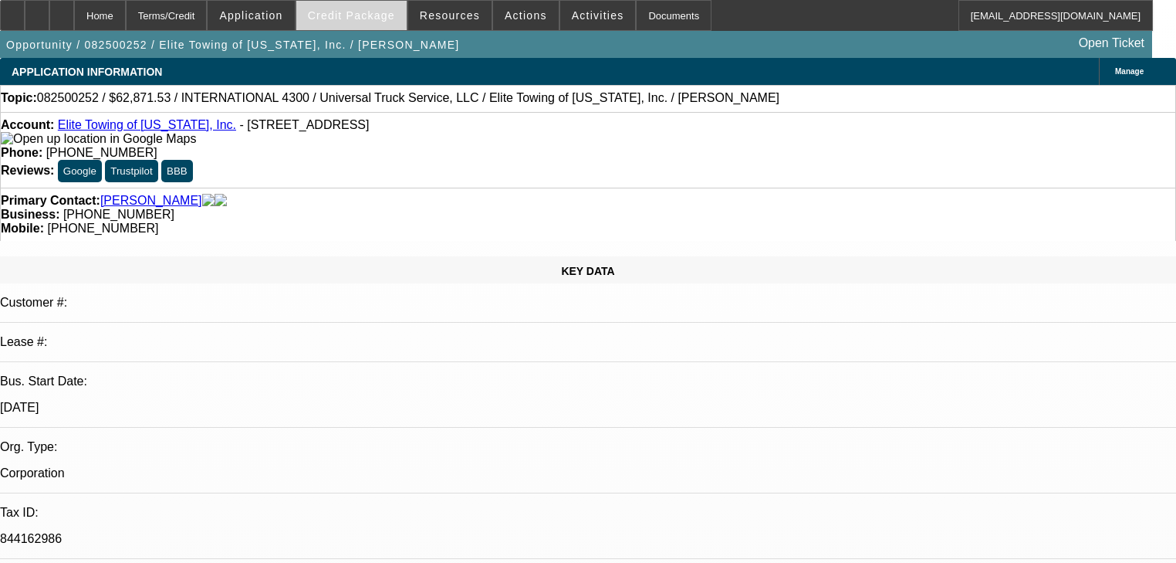
select select "0.1"
select select "0"
select select "6"
select select "0.1"
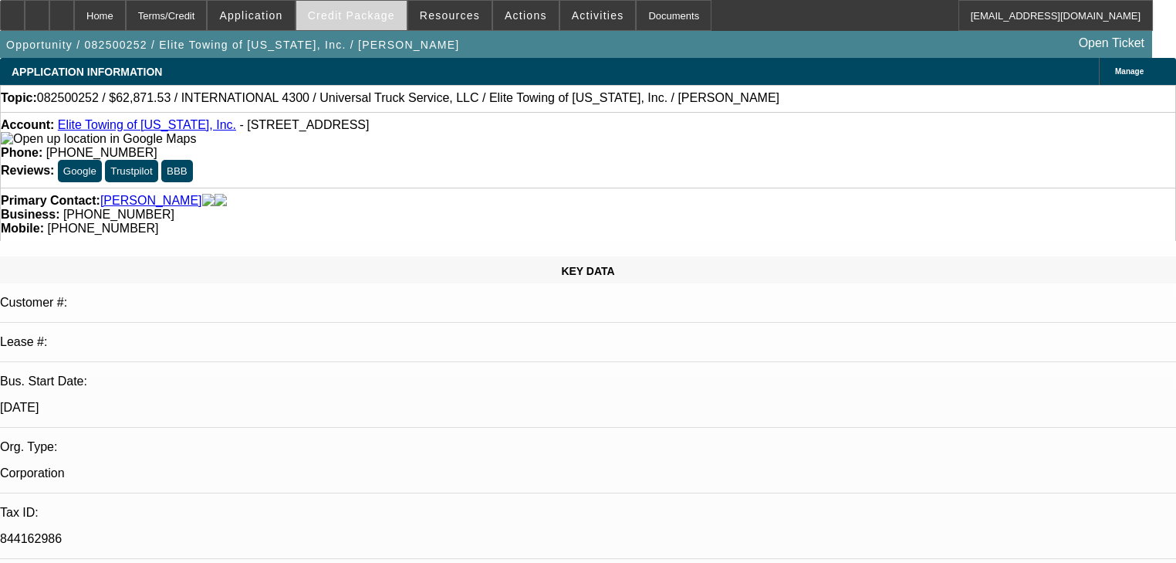
select select "0"
select select "6"
select select "0.1"
select select "0"
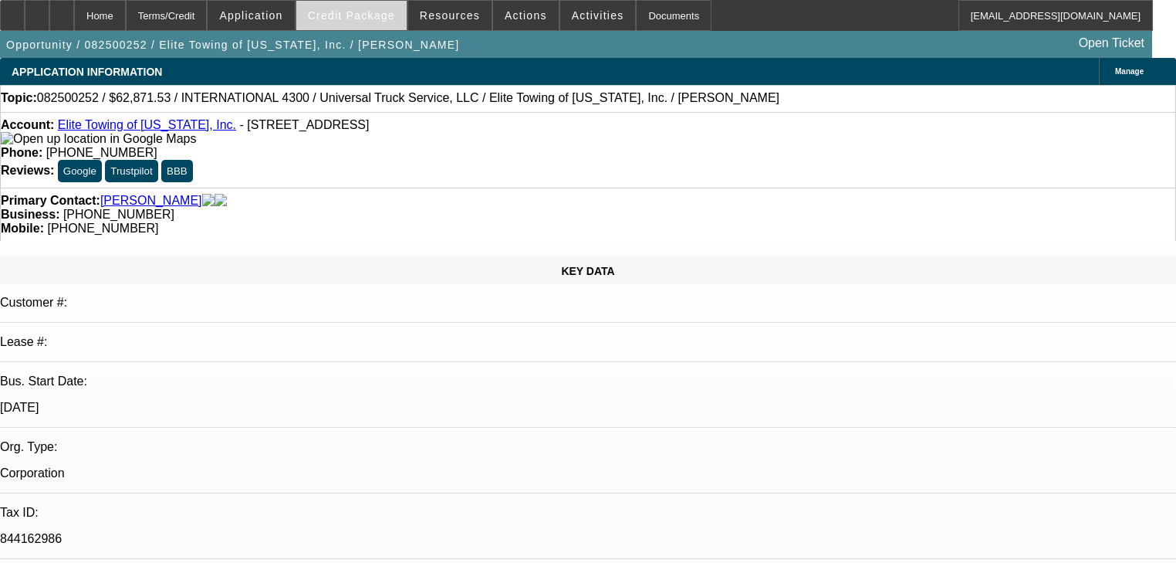
select select "0"
select select "6"
select select "0"
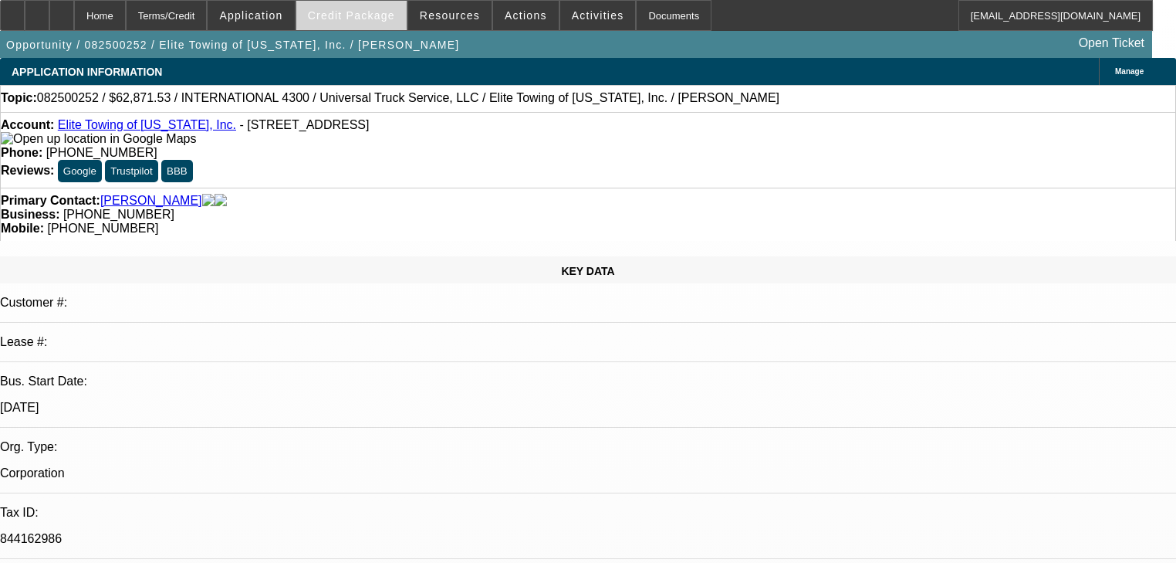
select select "6"
click at [350, 21] on span "Credit Package" at bounding box center [351, 15] width 87 height 12
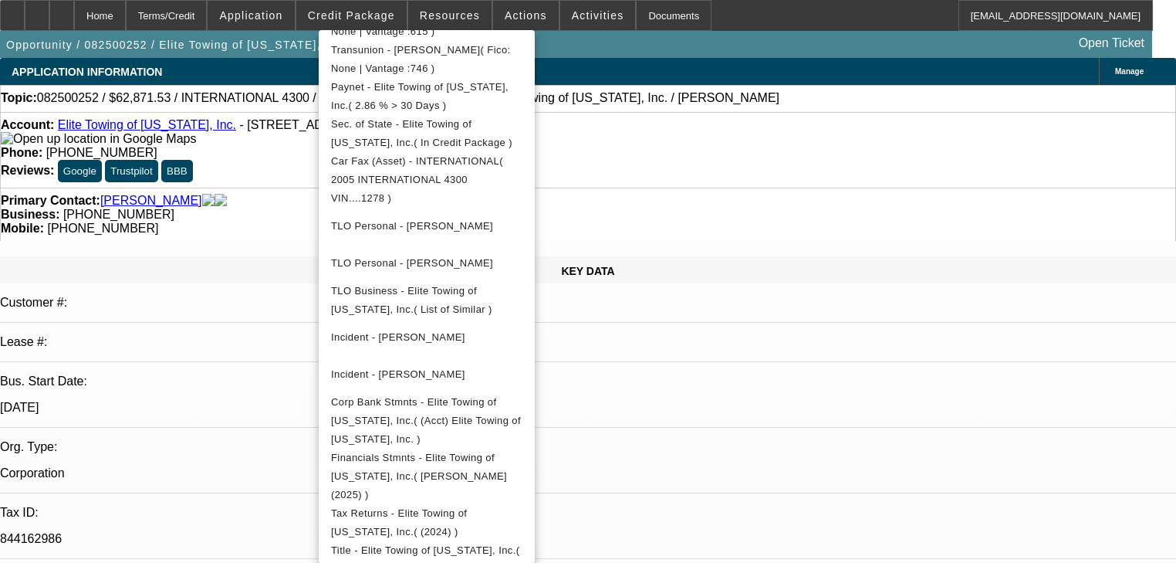
scroll to position [556, 0]
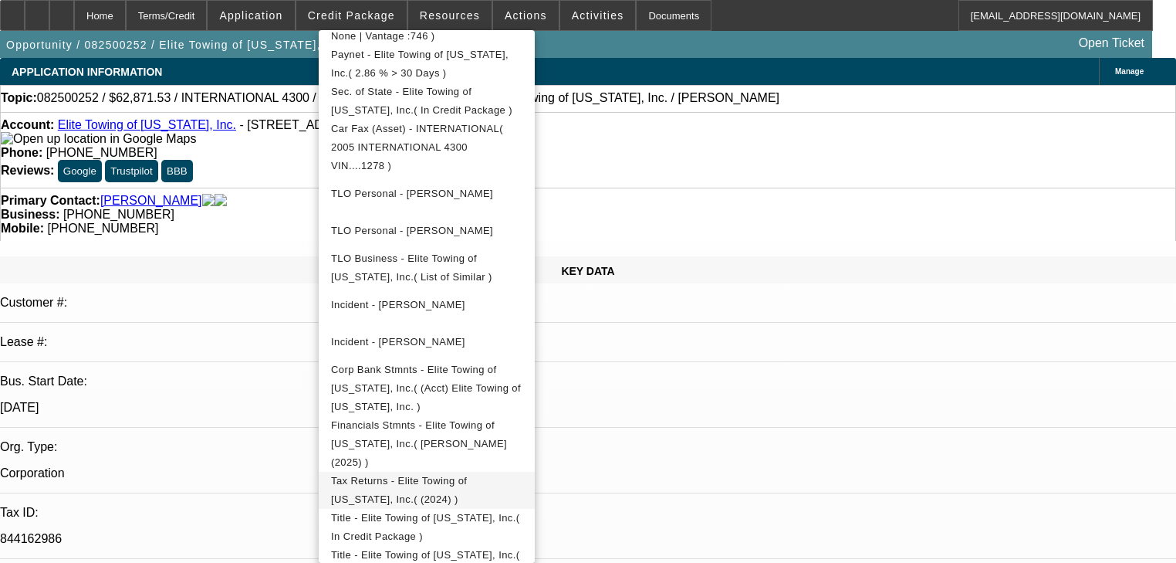
click at [467, 475] on span "Tax Returns - Elite Towing of [US_STATE], Inc.( (2024) )" at bounding box center [399, 490] width 136 height 30
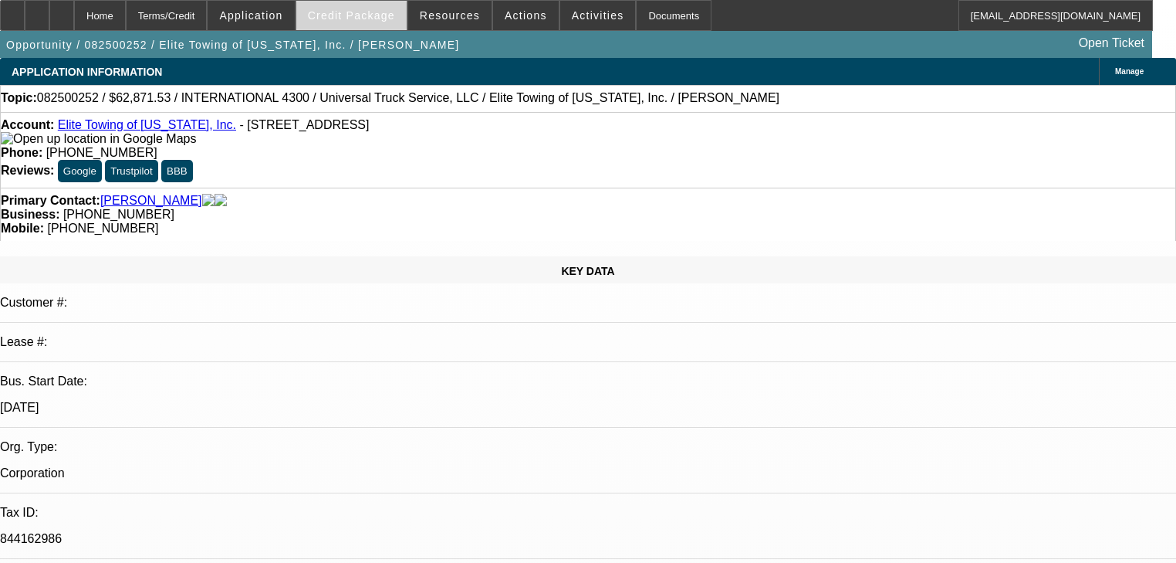
click at [343, 19] on span "Credit Package" at bounding box center [351, 15] width 87 height 12
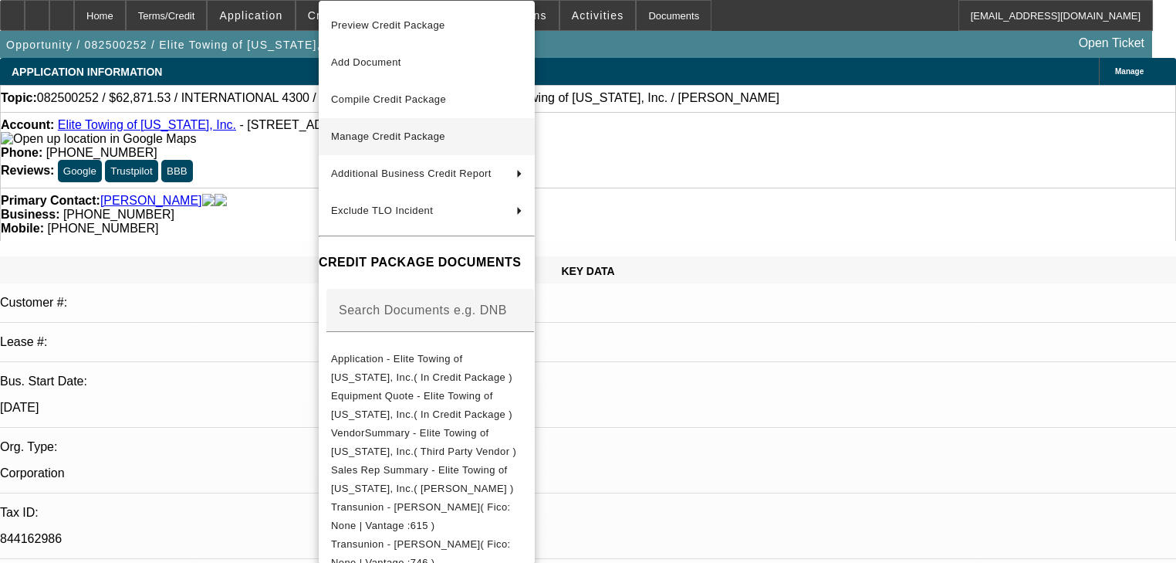
click at [402, 136] on span "Manage Credit Package" at bounding box center [388, 136] width 114 height 12
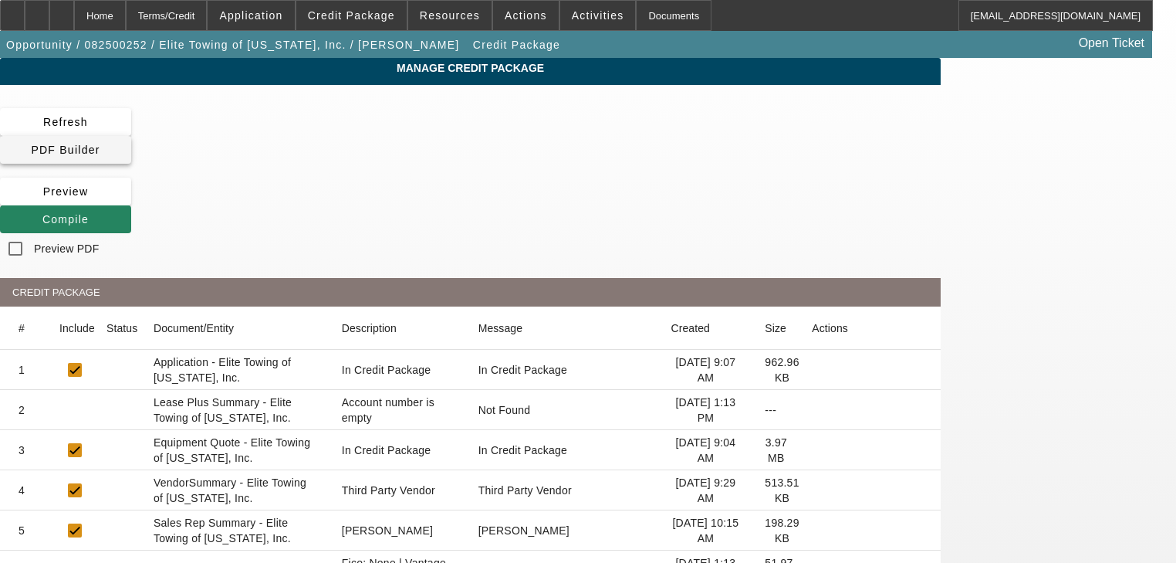
click at [100, 144] on span "PDF Builder" at bounding box center [65, 150] width 69 height 12
click at [131, 201] on span at bounding box center [65, 219] width 131 height 37
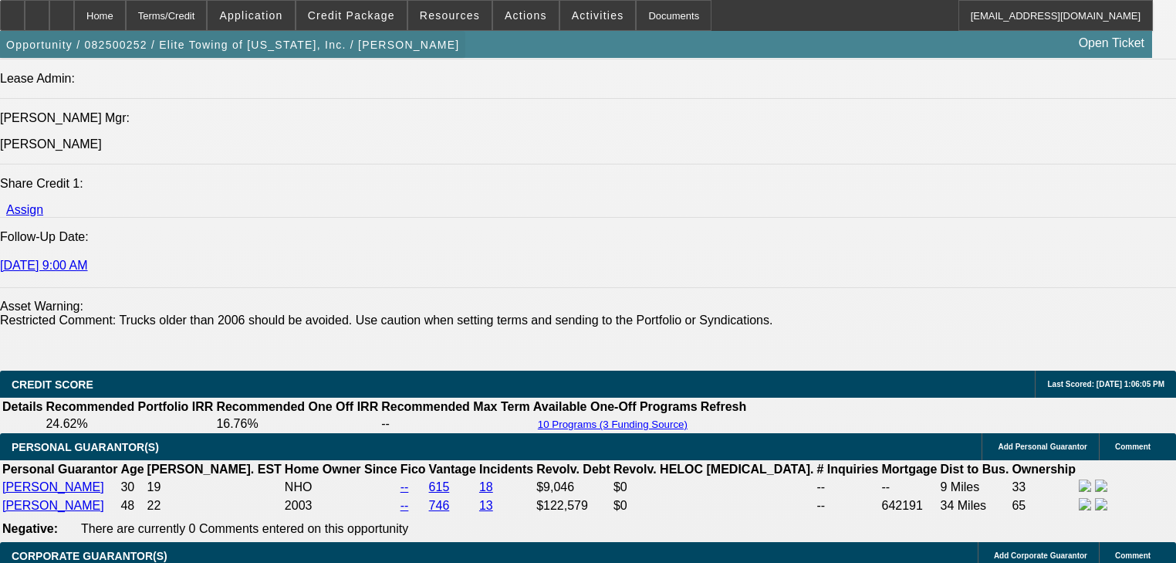
select select "0.1"
select select "0"
select select "6"
select select "0.1"
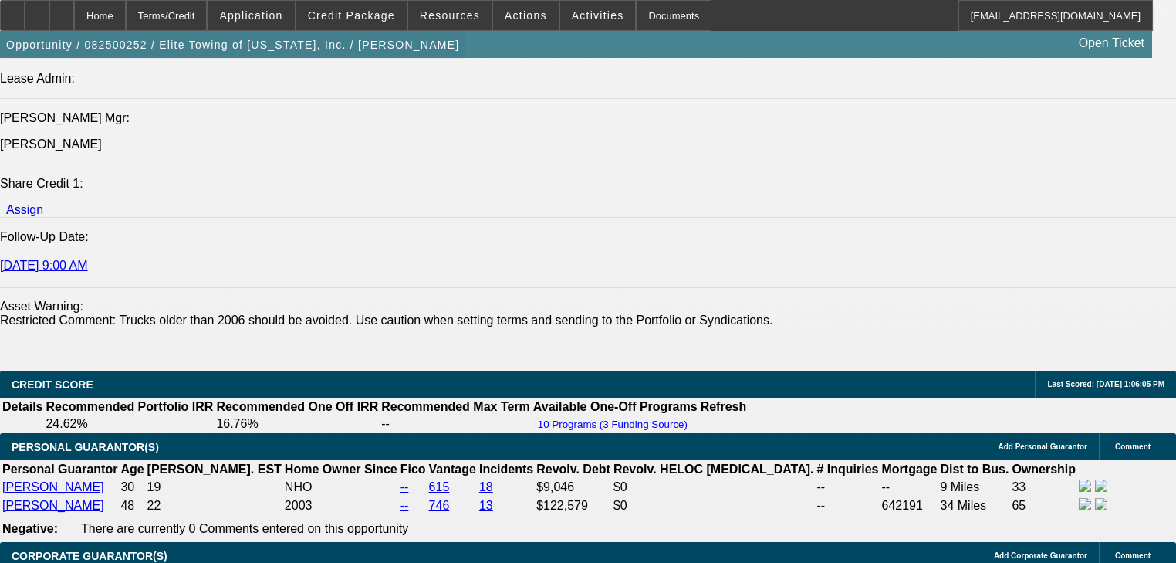
select select "0"
select select "6"
select select "0.1"
select select "0"
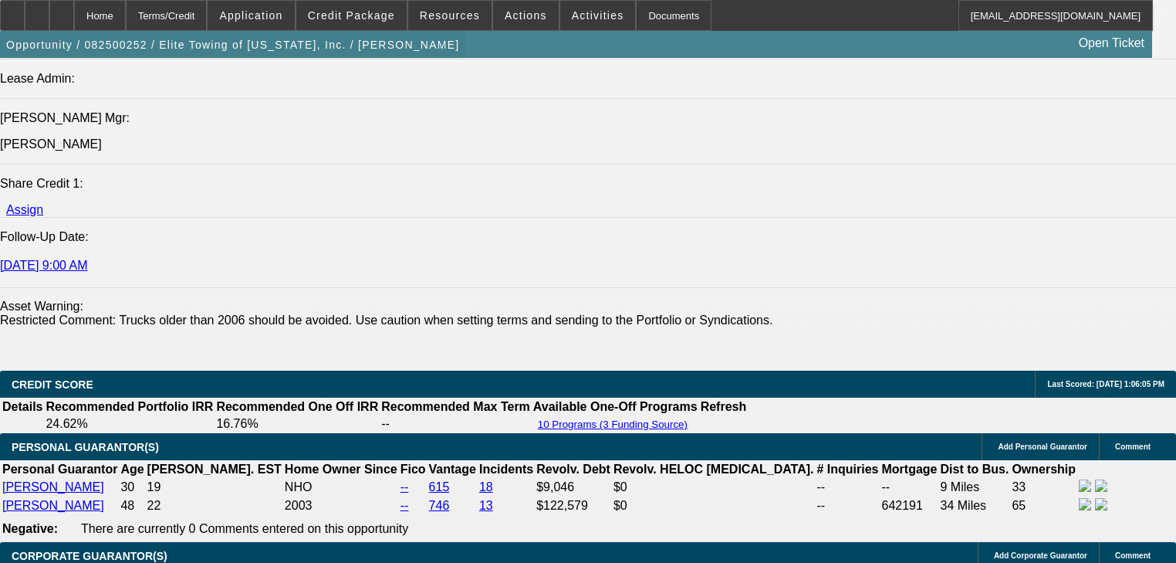
select select "0"
select select "6"
select select "0"
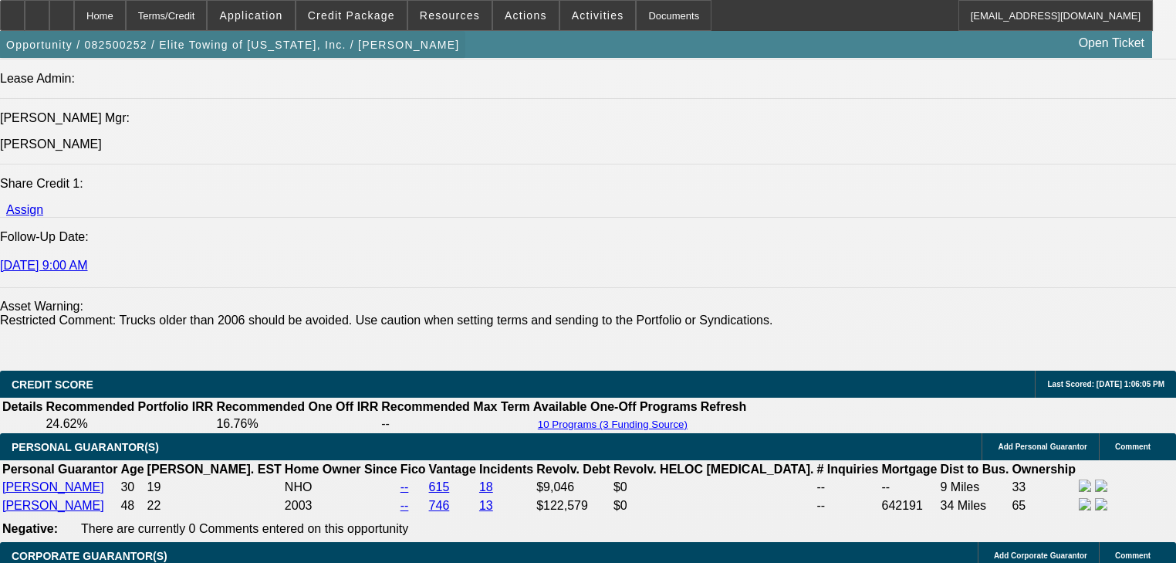
select select "6"
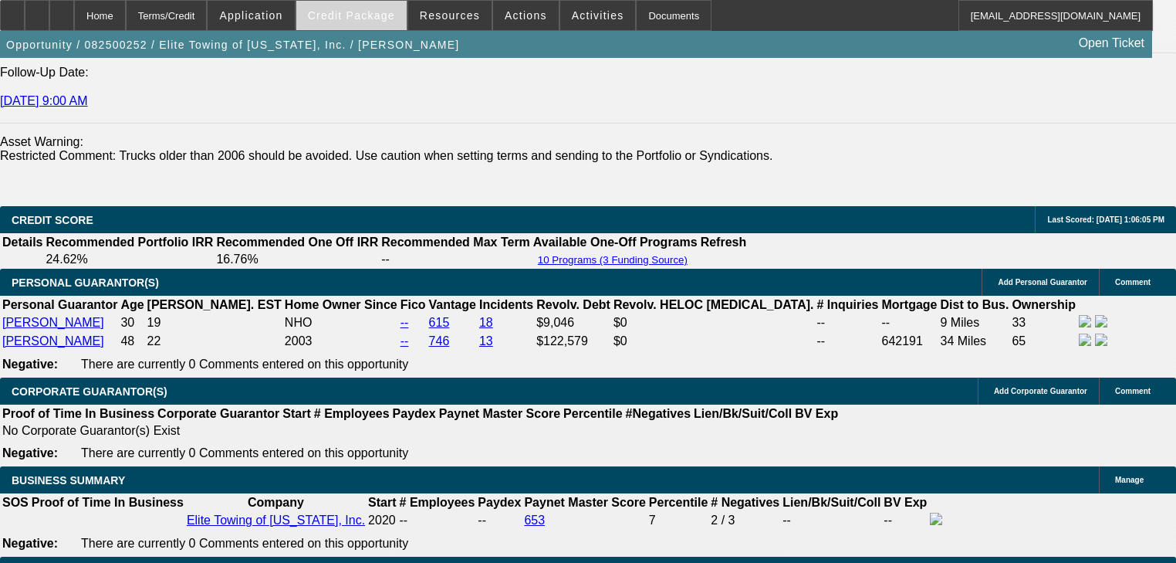
click at [371, 6] on span at bounding box center [351, 15] width 110 height 37
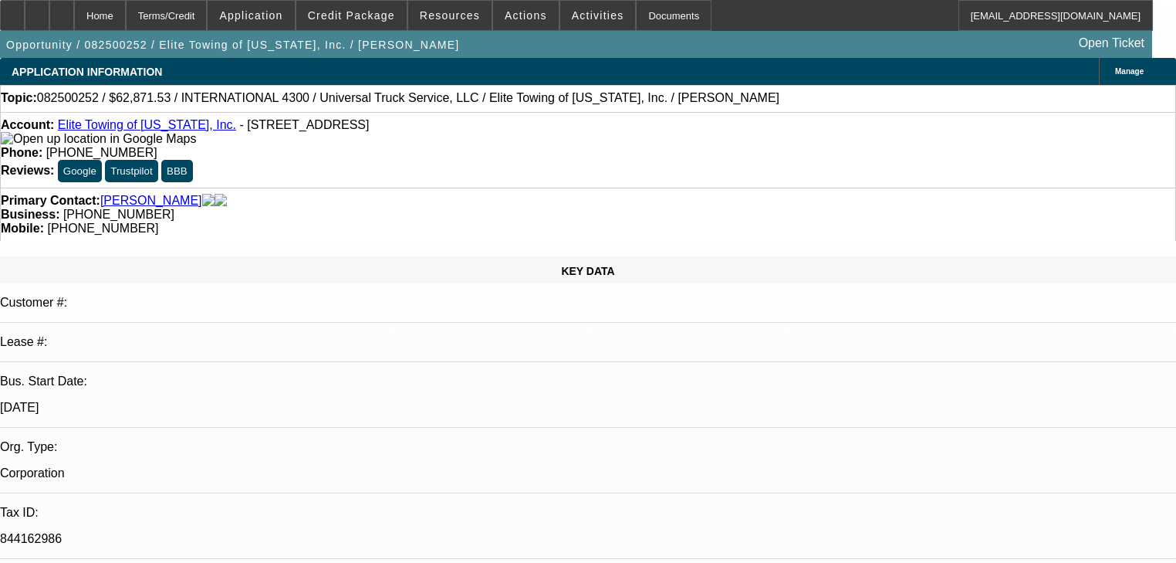
select select "0.1"
select select "0"
select select "6"
select select "0.1"
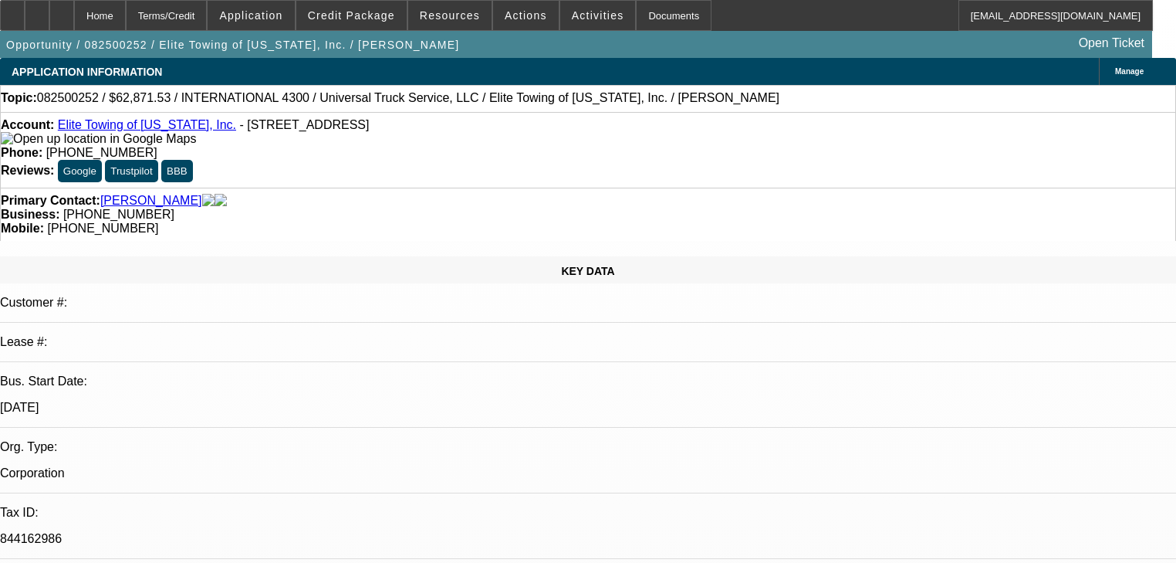
select select "0"
select select "6"
select select "0.1"
select select "0"
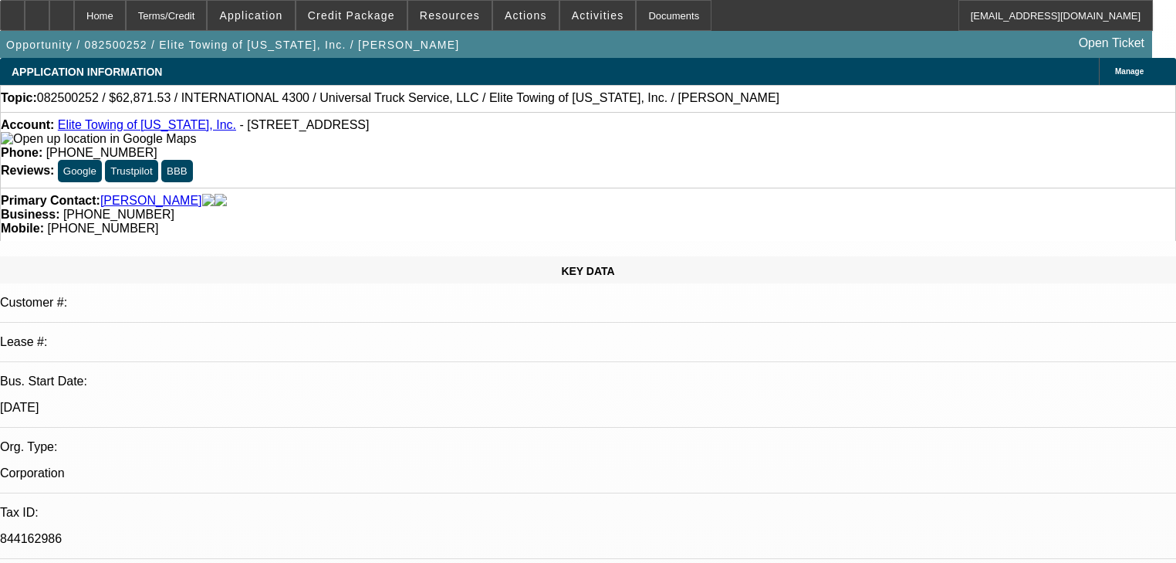
select select "0"
select select "6"
select select "0"
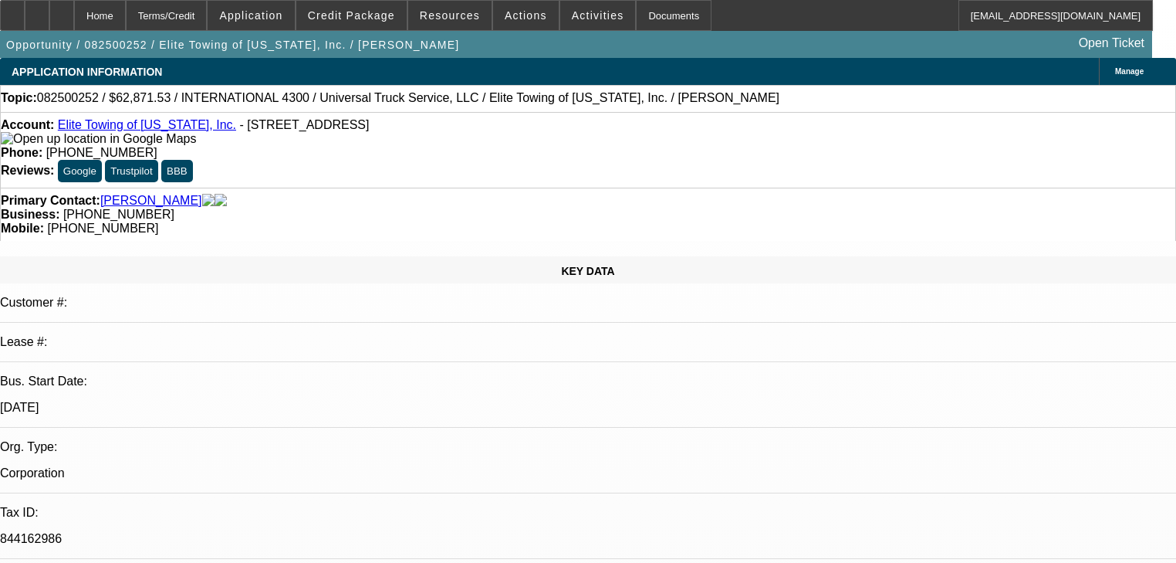
select select "6"
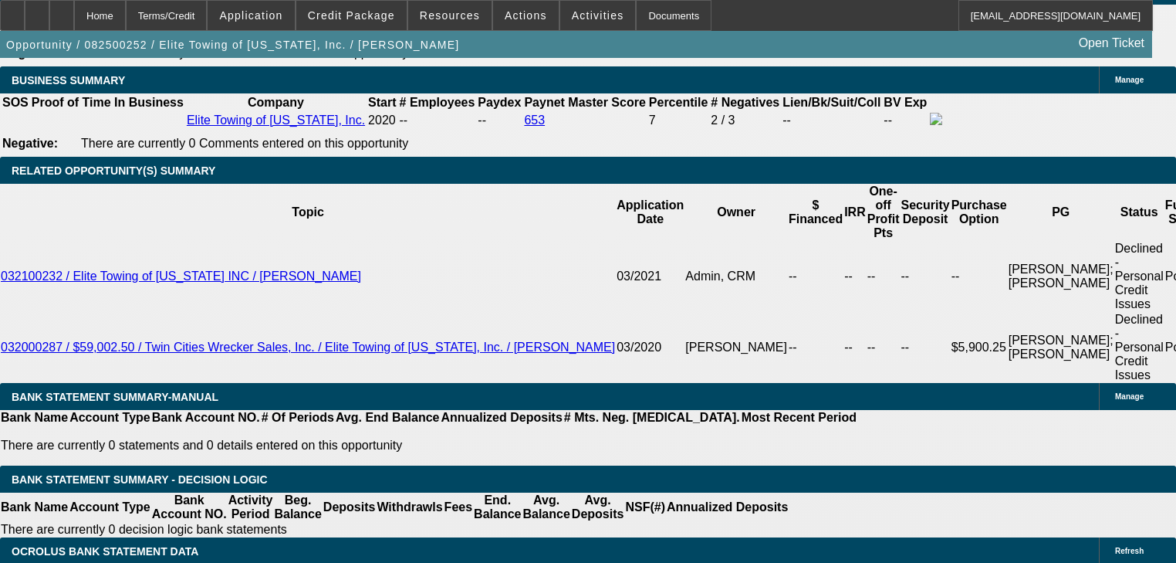
scroll to position [2470, 0]
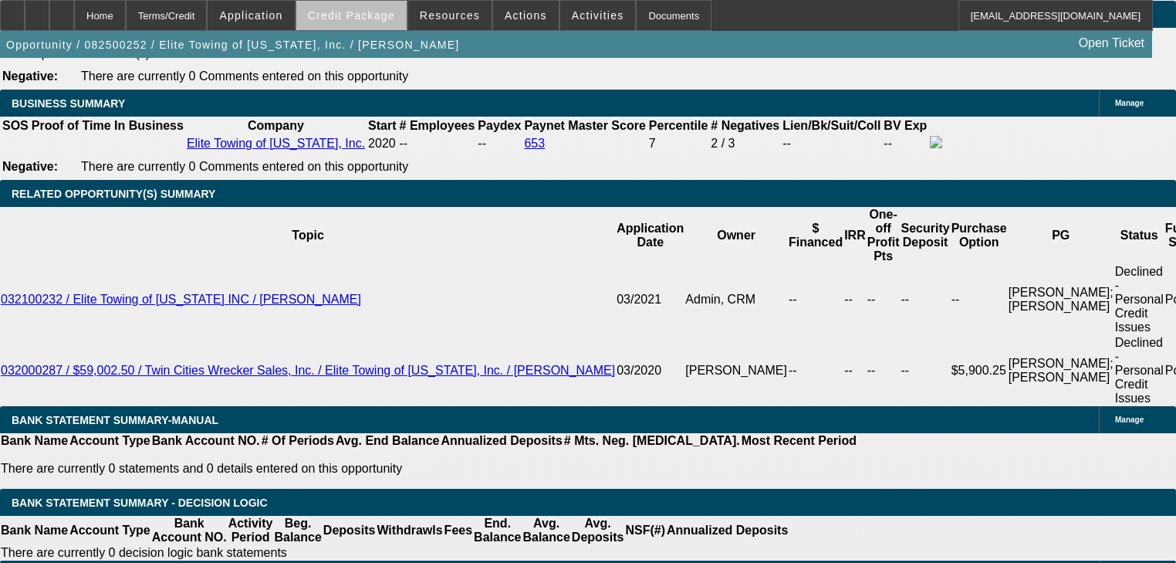
click at [377, 19] on span "Credit Package" at bounding box center [351, 15] width 87 height 12
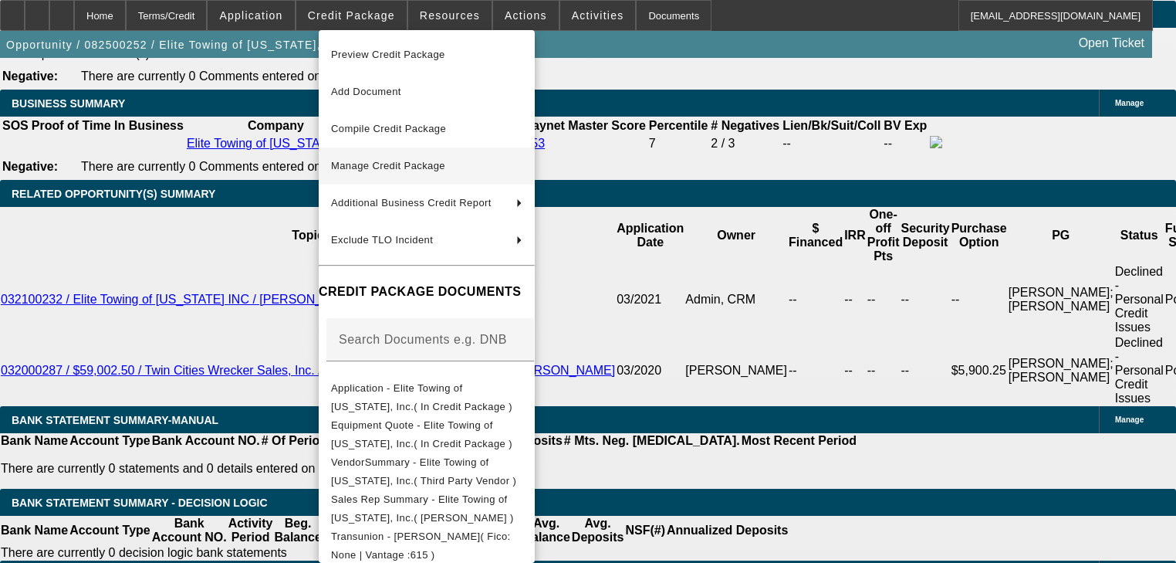
click at [436, 178] on button "Manage Credit Package" at bounding box center [427, 165] width 216 height 37
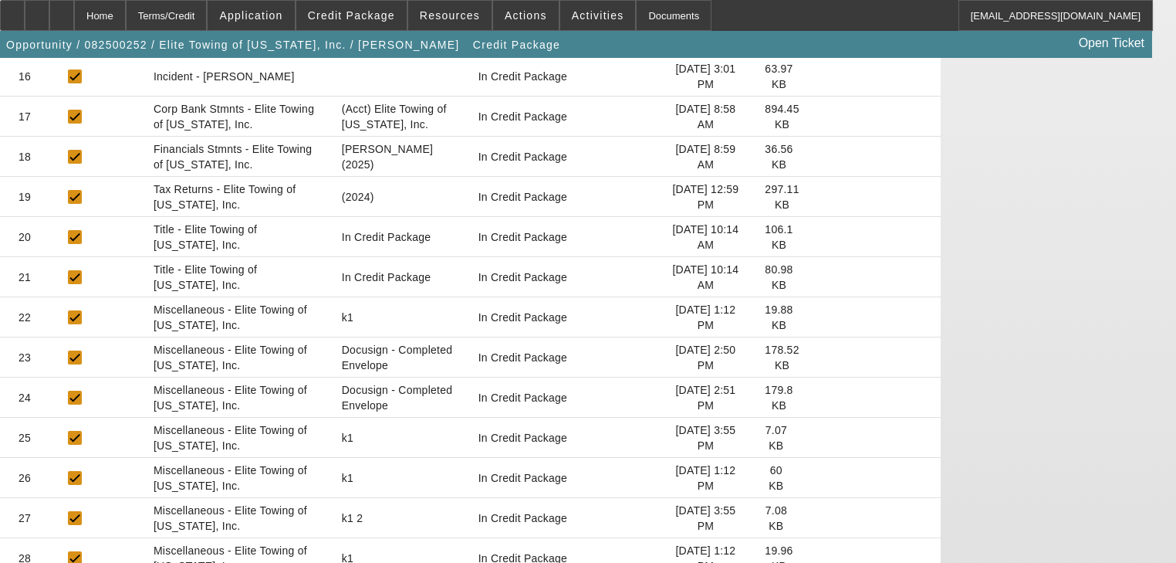
scroll to position [717, 0]
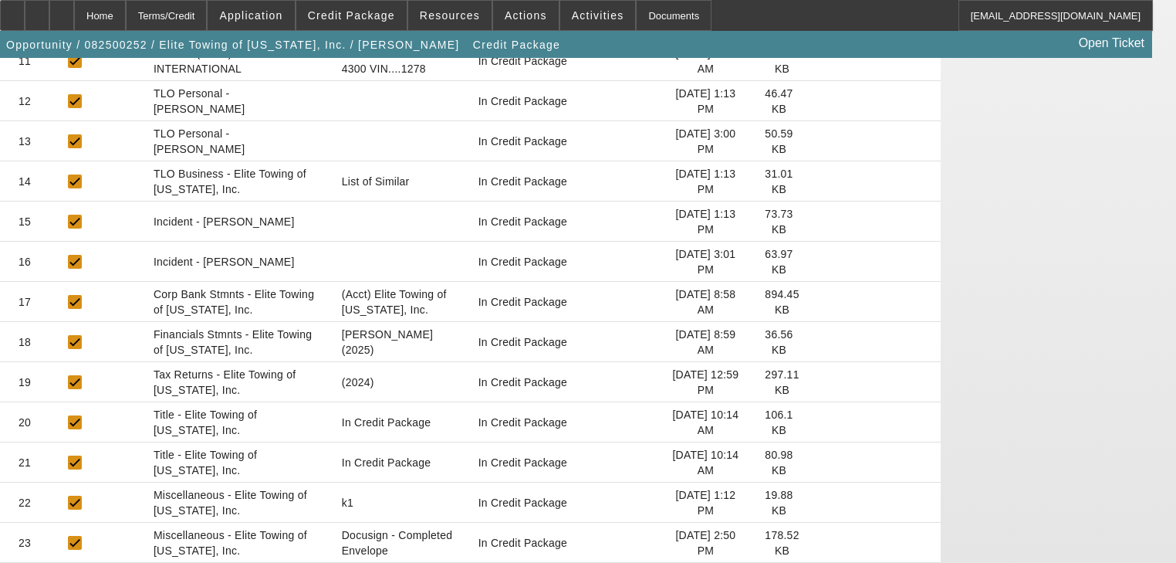
click at [812, 382] on icon at bounding box center [812, 382] width 0 height 0
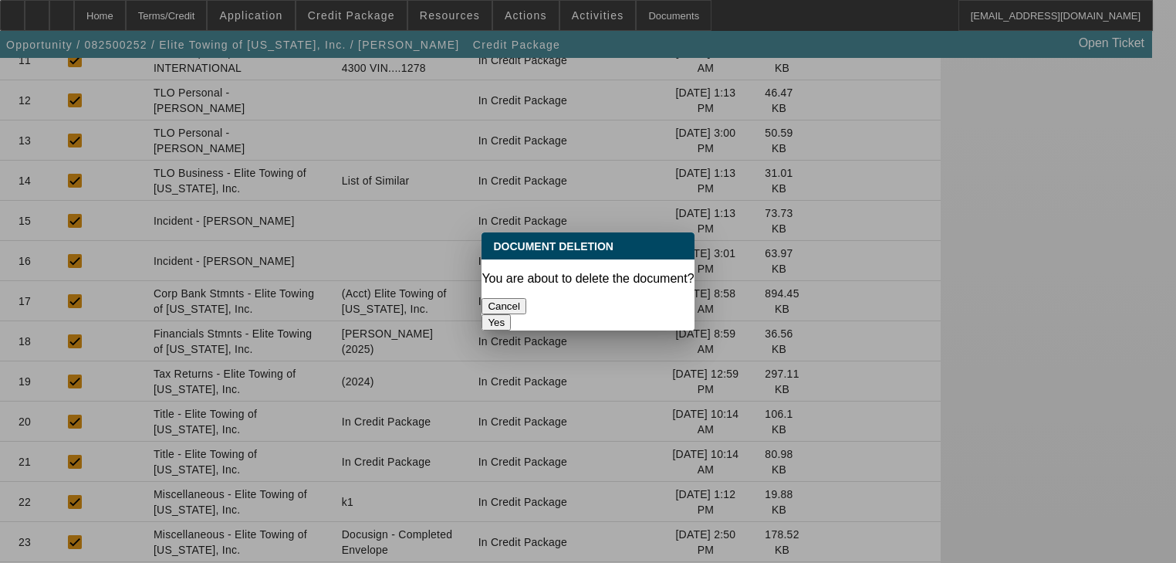
click at [511, 314] on button "Yes" at bounding box center [496, 322] width 29 height 16
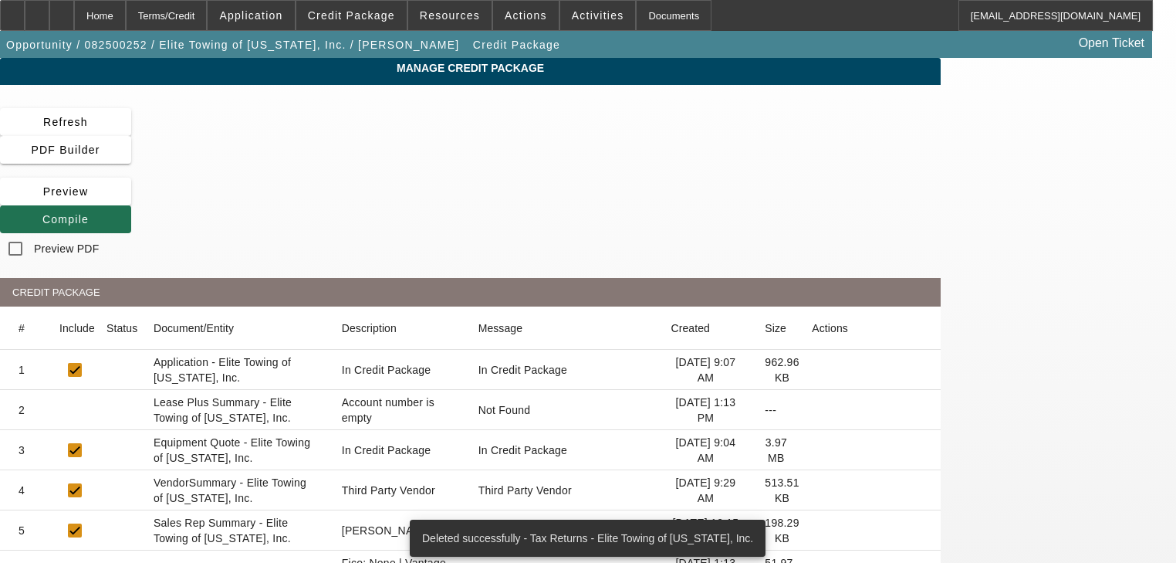
click at [42, 213] on icon at bounding box center [42, 219] width 0 height 12
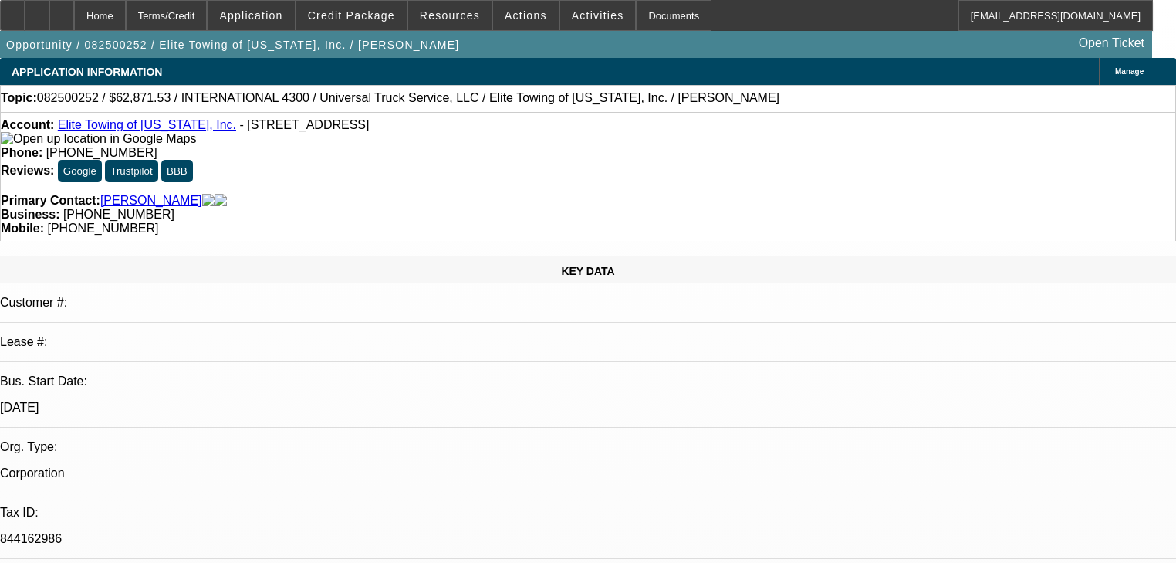
select select "0.1"
select select "0"
select select "6"
select select "0.1"
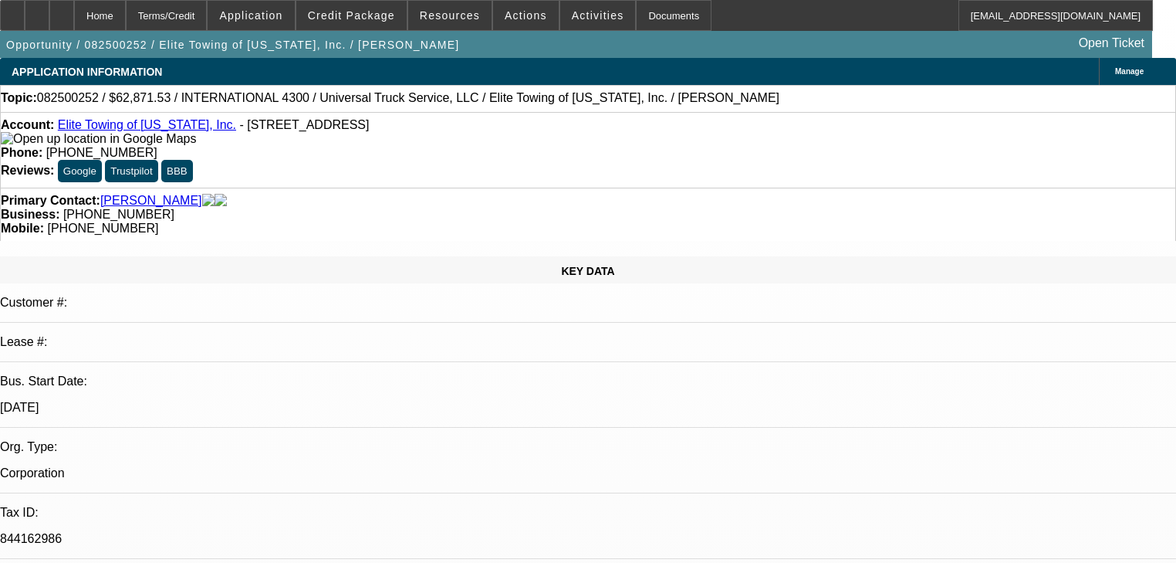
select select "0"
select select "6"
select select "0.1"
select select "0"
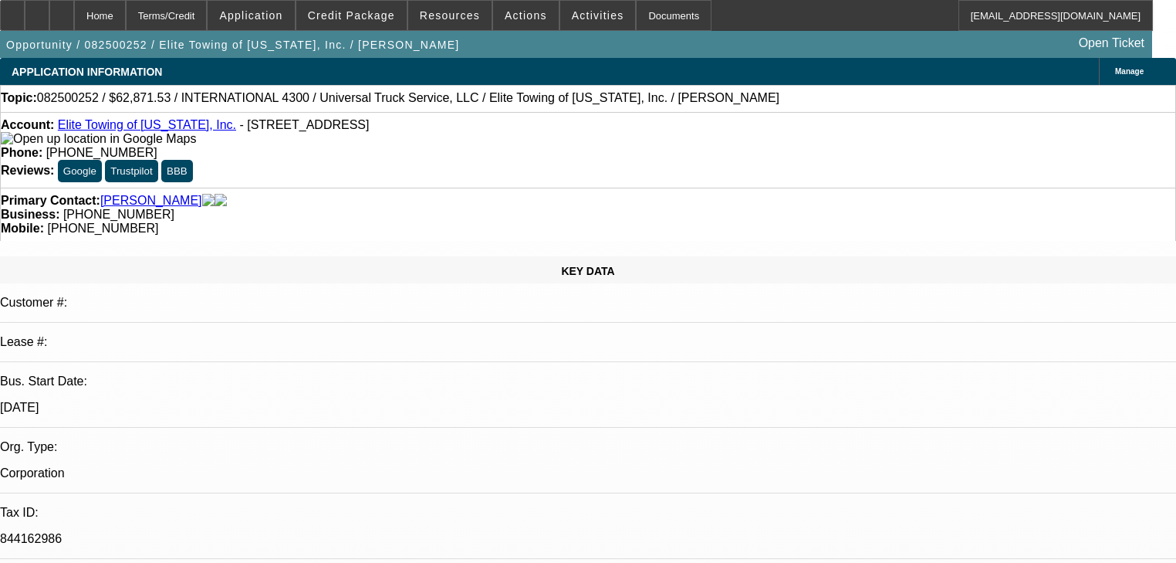
select select "0"
select select "6"
select select "0"
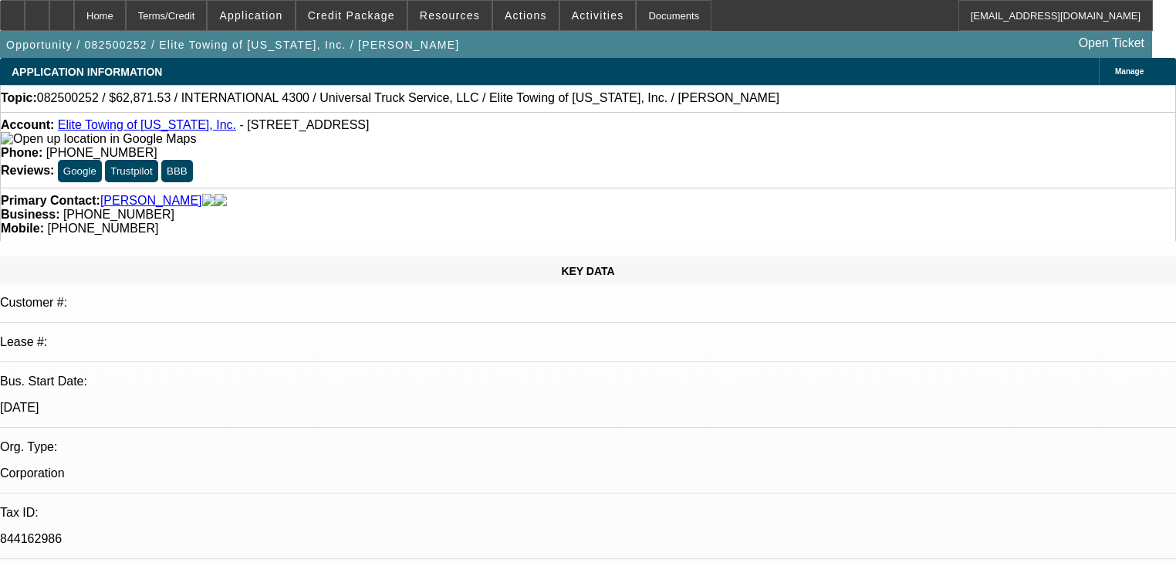
select select "6"
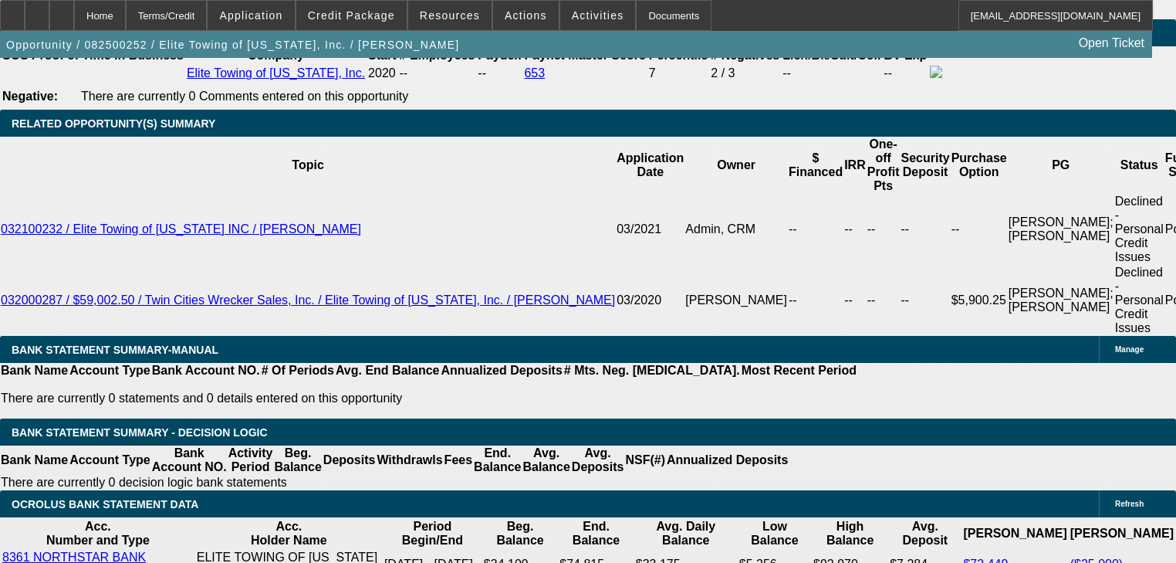
scroll to position [2717, 0]
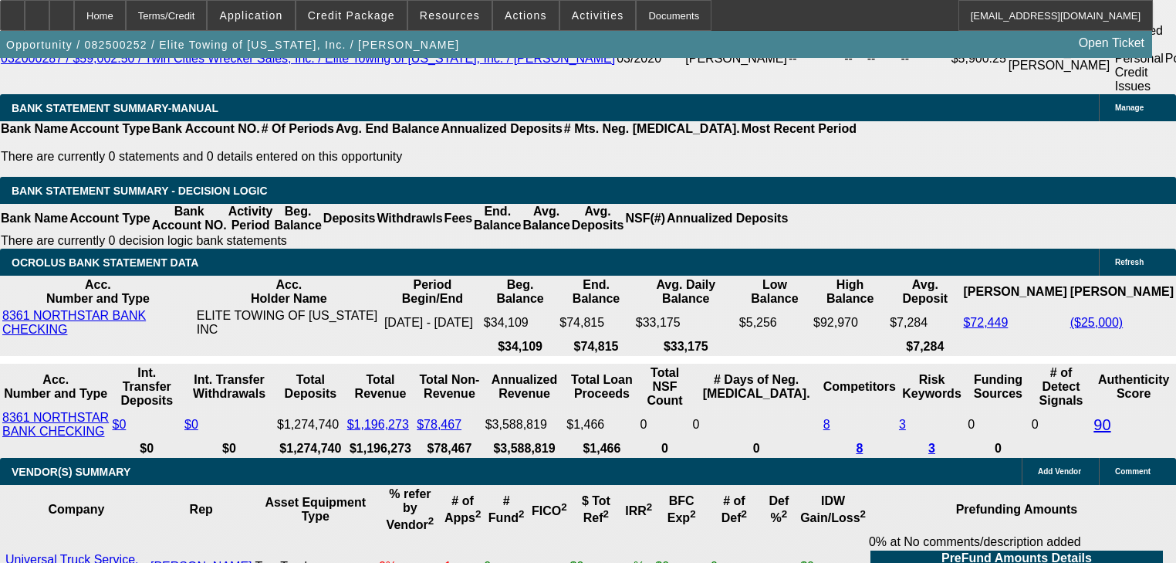
scroll to position [2813, 0]
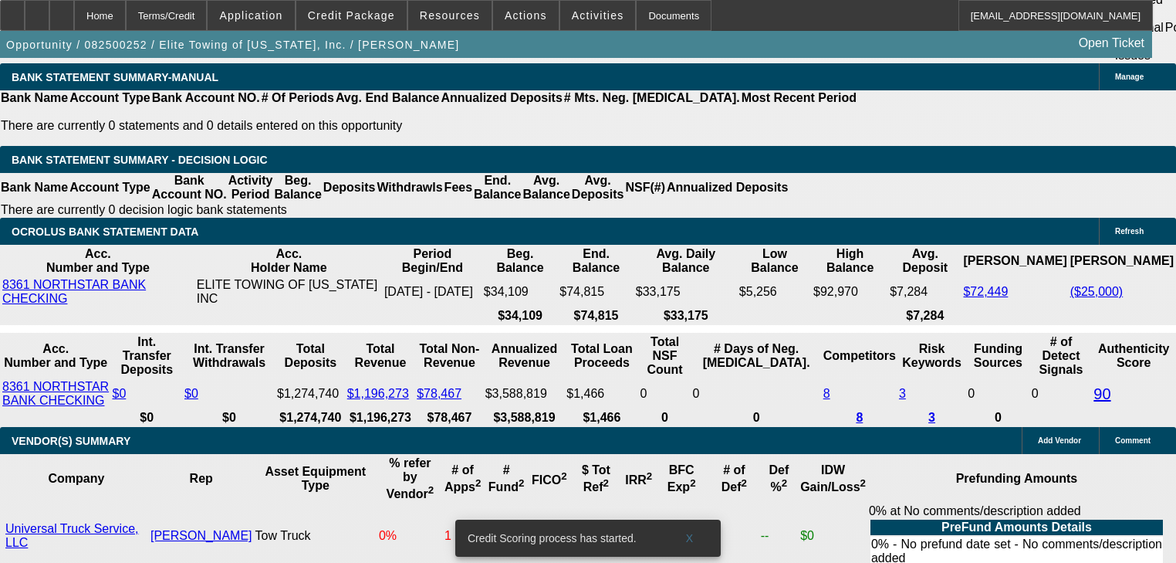
drag, startPoint x: 855, startPoint y: 463, endPoint x: 1141, endPoint y: 481, distance: 286.2
copy p "[PERSON_NAME] is no longer a shareholder as confirmed in MISC with owner breakd…"
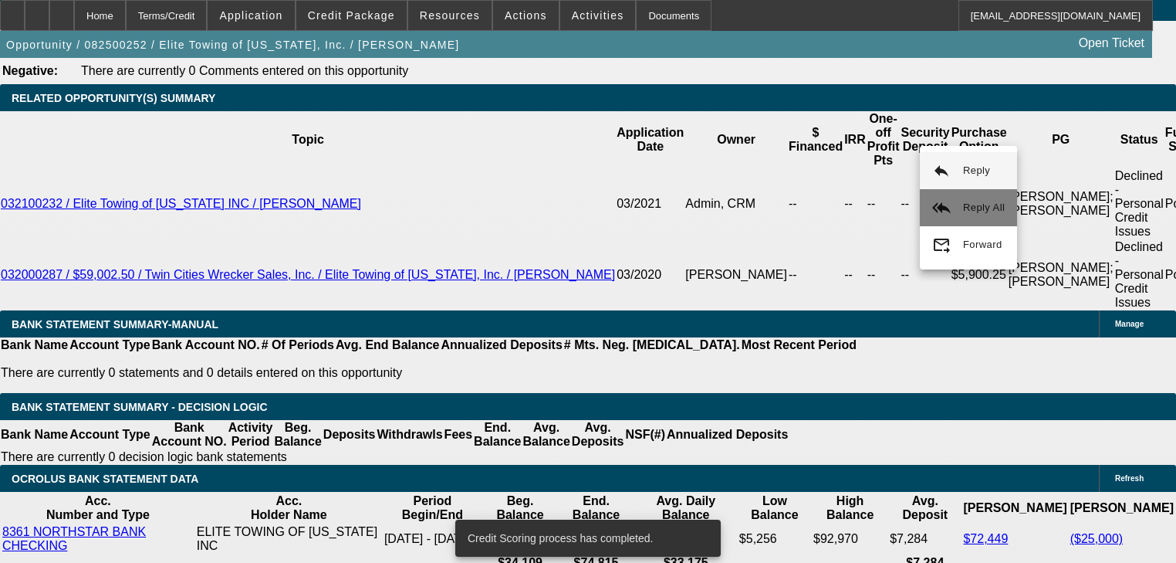
click at [948, 198] on mat-icon "reply_all" at bounding box center [941, 207] width 19 height 19
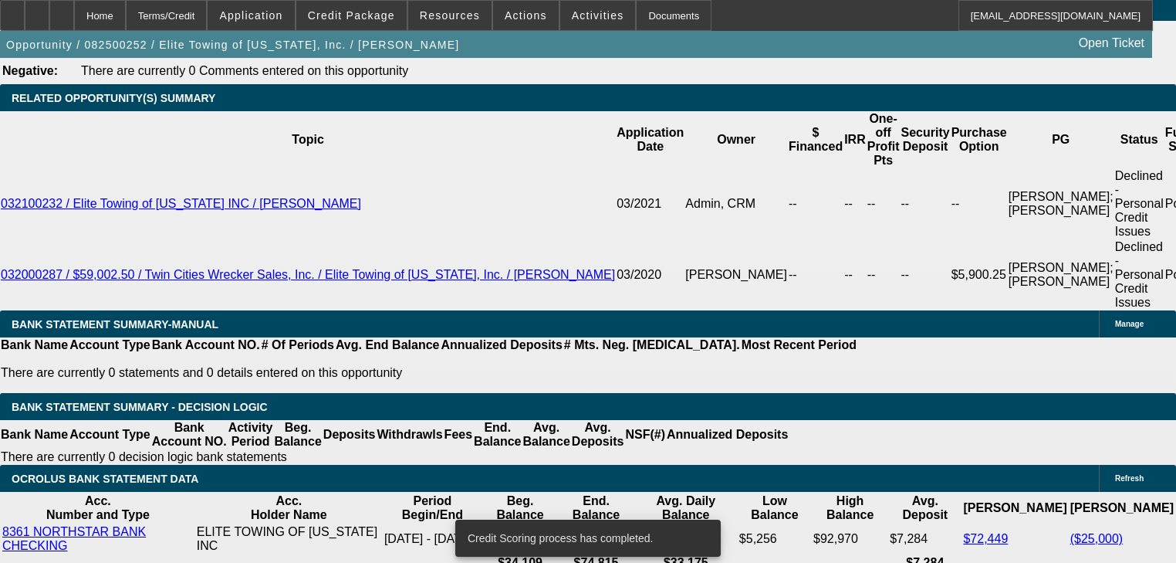
scroll to position [2560, 0]
